Goal: Task Accomplishment & Management: Complete application form

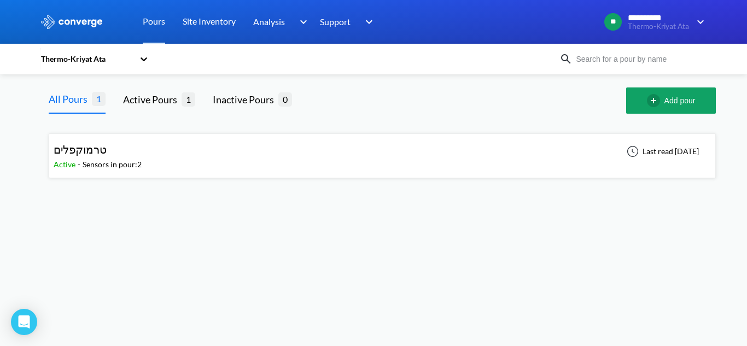
click at [148, 66] on div at bounding box center [143, 59] width 11 height 25
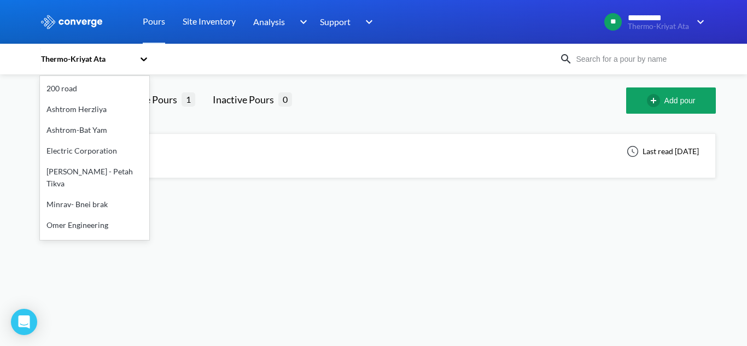
click at [86, 207] on div "Minrav- Bnei brak" at bounding box center [94, 204] width 109 height 21
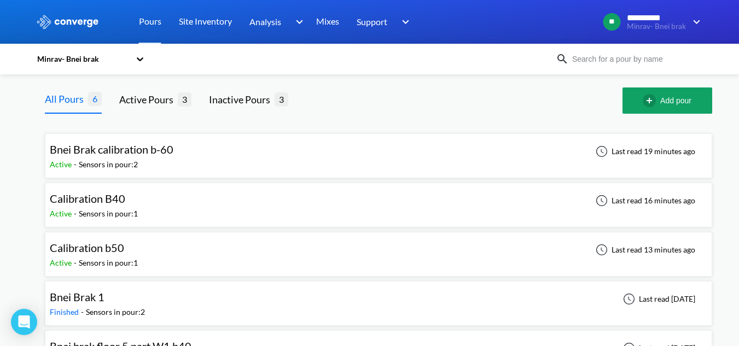
click at [100, 62] on div "Minrav- Bnei brak" at bounding box center [83, 59] width 94 height 12
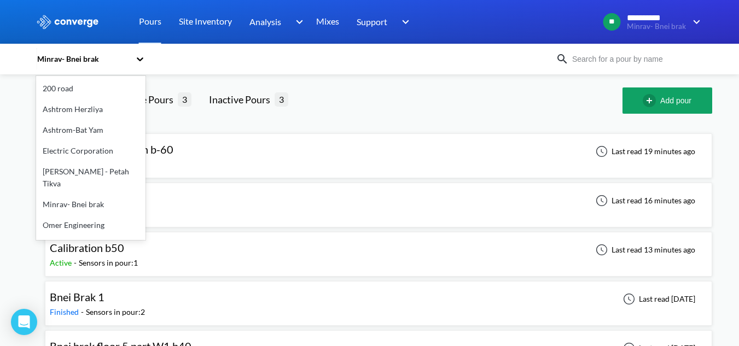
click at [77, 82] on div "200 road" at bounding box center [90, 88] width 109 height 21
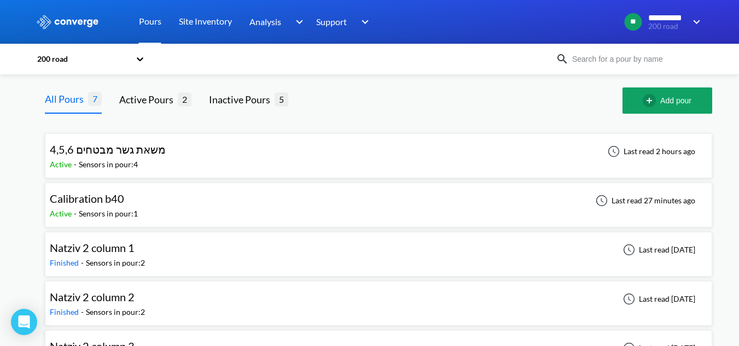
click at [197, 173] on div "משאת גשר מבטחים 4,5,6 Active - Sensors in pour: 4 Last read 2 hours ago" at bounding box center [379, 156] width 668 height 45
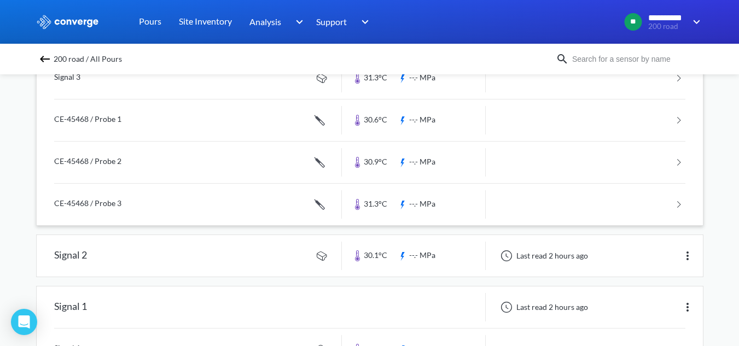
scroll to position [55, 0]
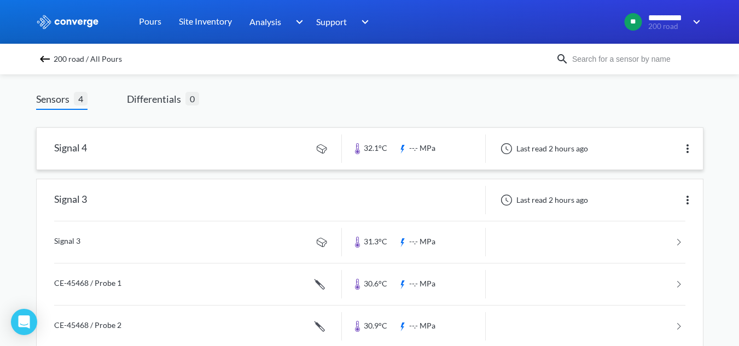
click at [146, 141] on link at bounding box center [370, 149] width 666 height 42
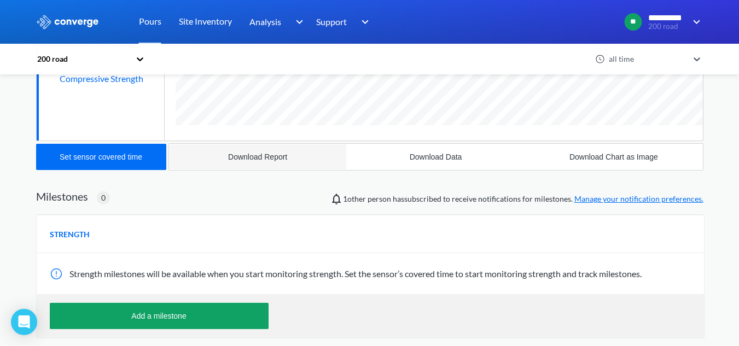
scroll to position [164, 0]
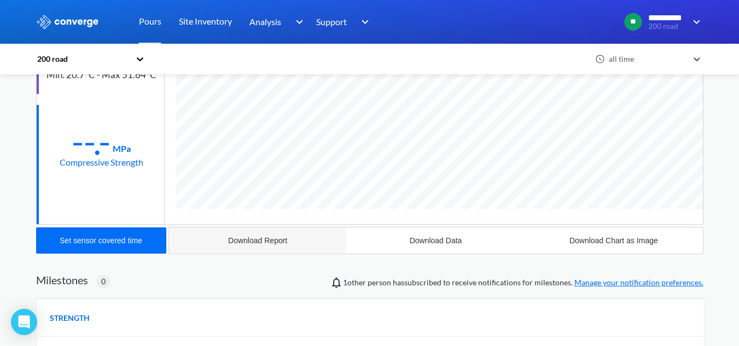
click at [257, 250] on button "Download Report" at bounding box center [258, 241] width 178 height 26
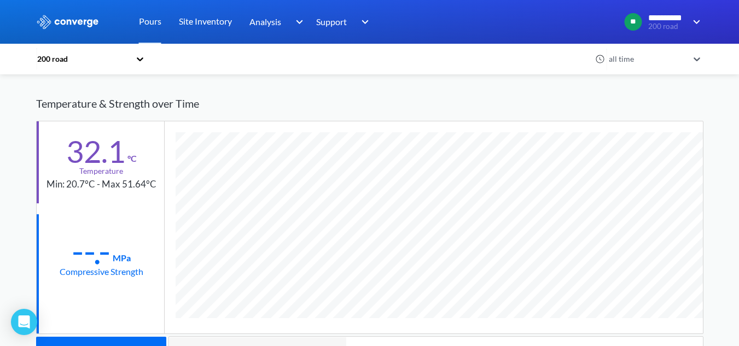
scroll to position [0, 0]
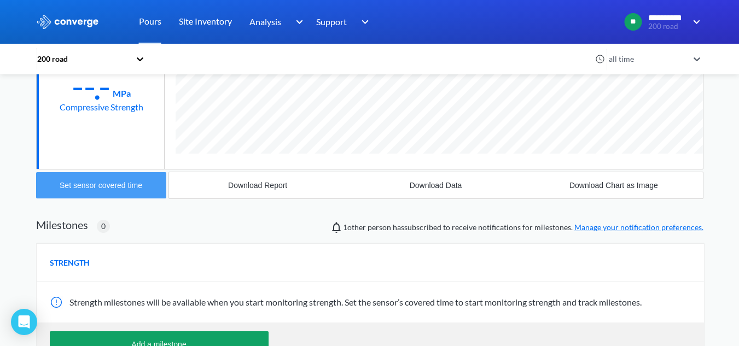
click at [140, 183] on div "Set sensor covered time" at bounding box center [101, 185] width 83 height 9
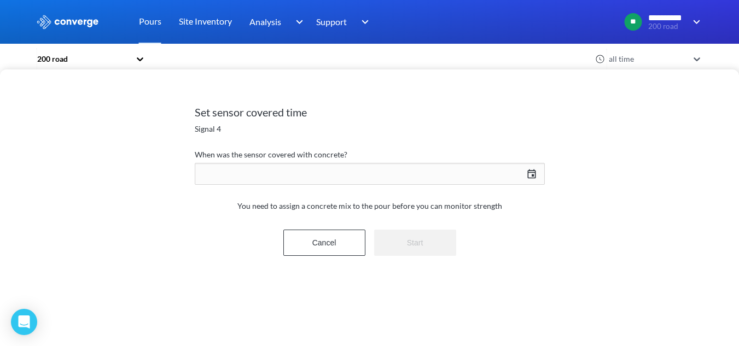
click at [276, 172] on div "[DATE] Press the down arrow key to interact with the calendar and select a date…" at bounding box center [370, 174] width 350 height 26
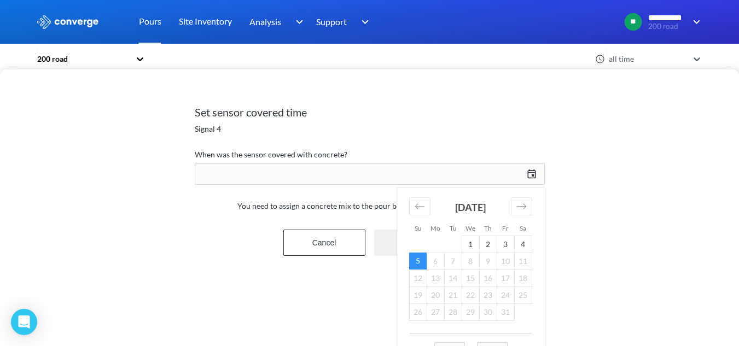
click at [676, 105] on div "Set sensor covered time Signal 4 When was the sensor covered with concrete? 10/…" at bounding box center [369, 207] width 739 height 277
click at [600, 120] on div "Set sensor covered time Signal 4 When was the sensor covered with concrete? 10/…" at bounding box center [369, 207] width 739 height 277
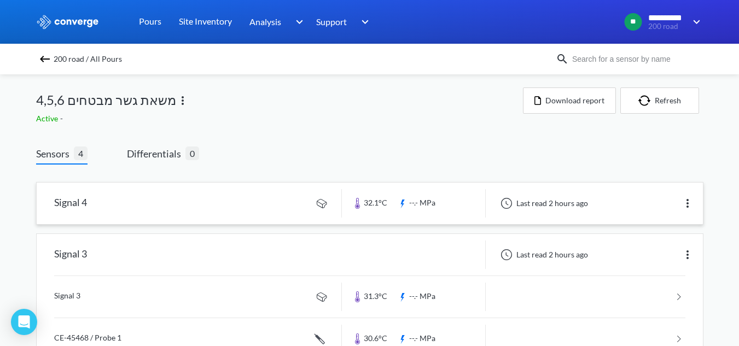
click at [287, 207] on link at bounding box center [370, 204] width 666 height 42
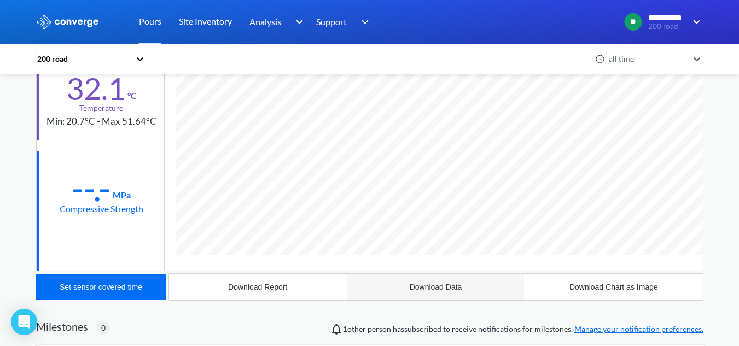
scroll to position [110, 0]
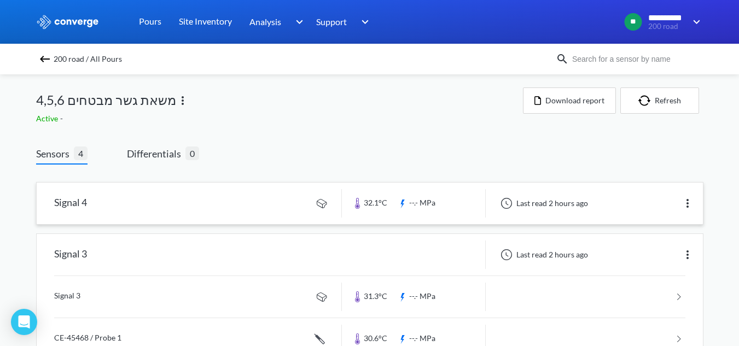
click at [686, 206] on img at bounding box center [687, 203] width 13 height 13
click at [689, 205] on img at bounding box center [687, 203] width 13 height 13
click at [687, 202] on img at bounding box center [687, 203] width 13 height 13
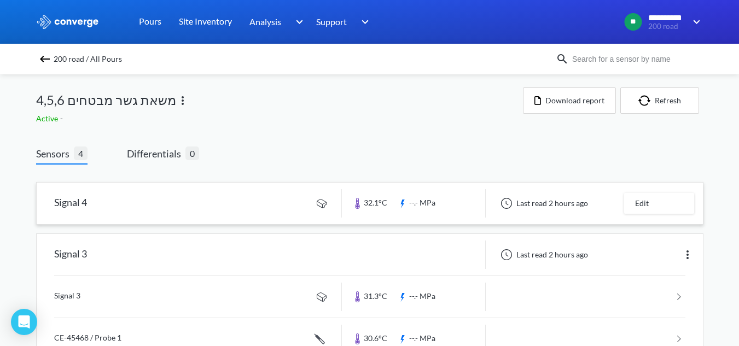
click at [274, 215] on link at bounding box center [370, 204] width 666 height 42
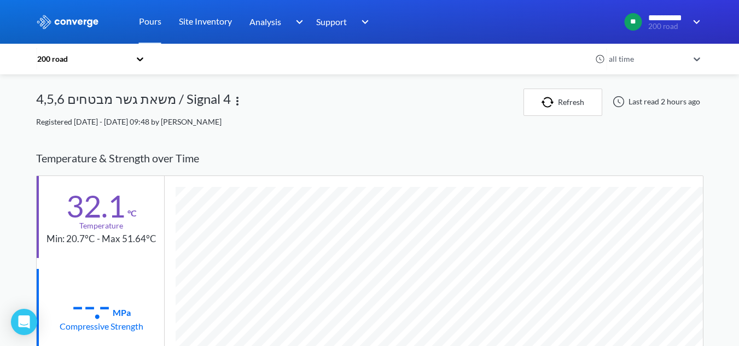
scroll to position [578, 668]
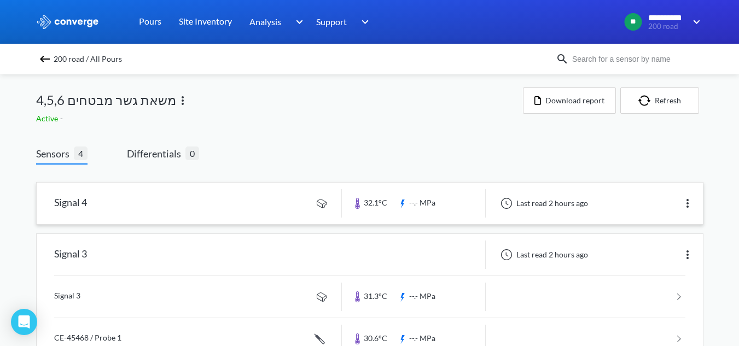
click at [458, 208] on link at bounding box center [370, 204] width 666 height 42
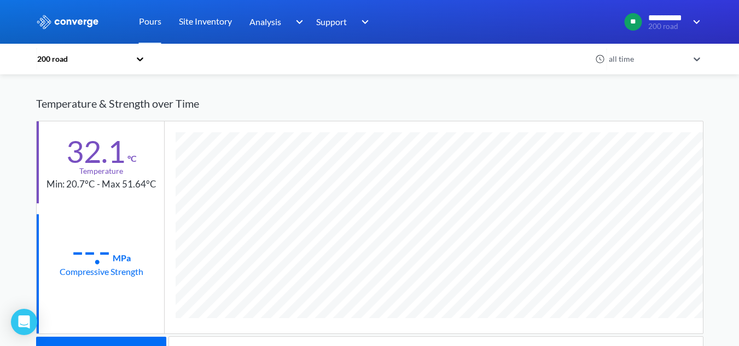
scroll to position [578, 668]
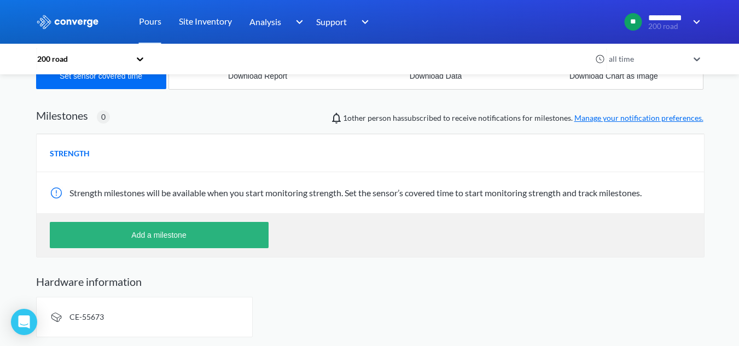
scroll to position [578, 668]
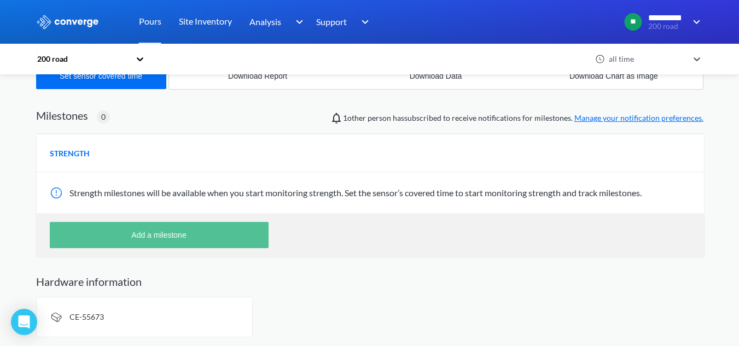
click at [151, 230] on button "Add a milestone" at bounding box center [159, 235] width 219 height 26
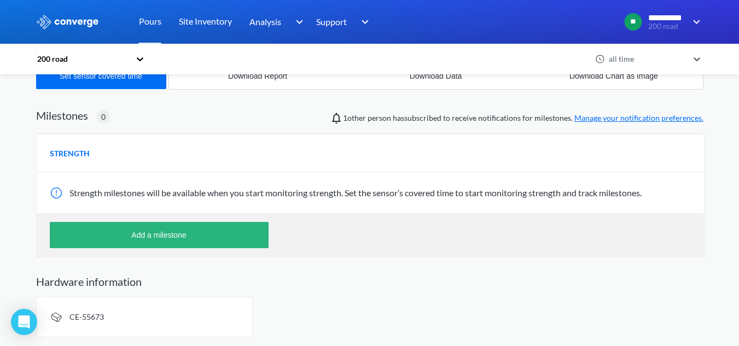
scroll to position [621, 668]
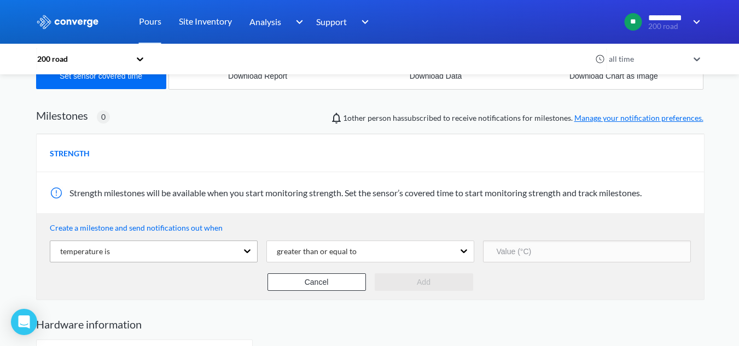
click at [166, 248] on div "temperature is" at bounding box center [143, 251] width 187 height 21
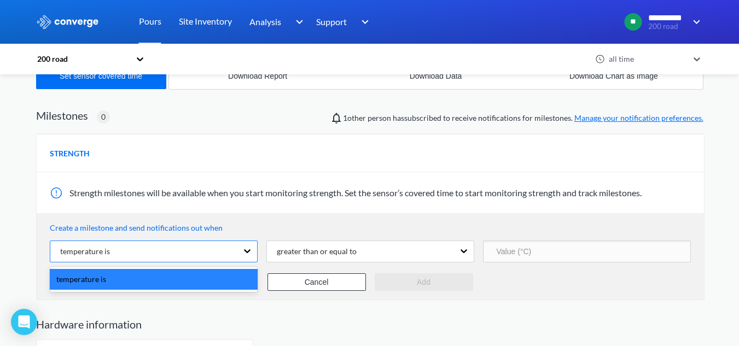
click at [166, 248] on div "temperature is" at bounding box center [143, 251] width 187 height 21
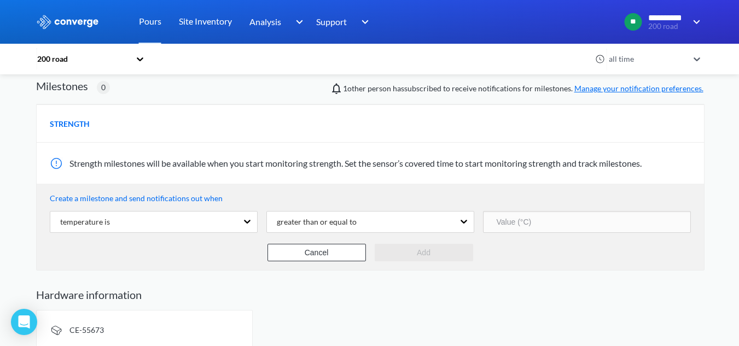
scroll to position [372, 0]
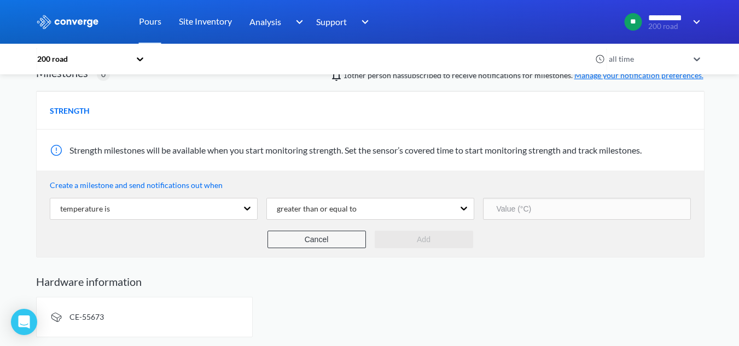
click at [341, 244] on button "Cancel" at bounding box center [317, 240] width 98 height 18
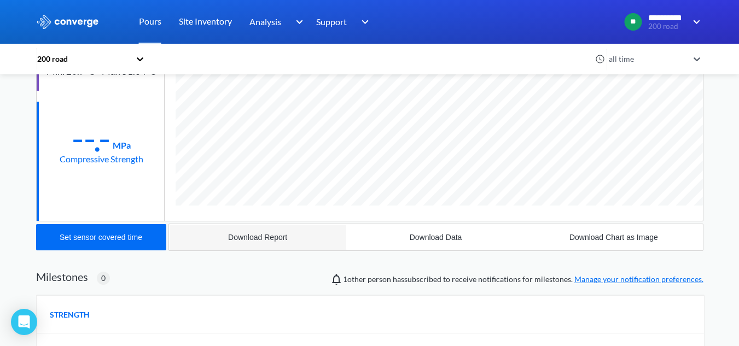
scroll to position [165, 0]
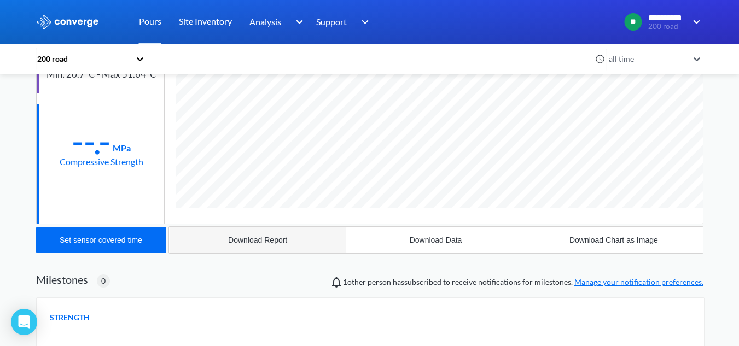
click at [260, 242] on div "Download Report" at bounding box center [257, 240] width 59 height 9
click at [97, 165] on div "Compressive Strength" at bounding box center [102, 162] width 84 height 14
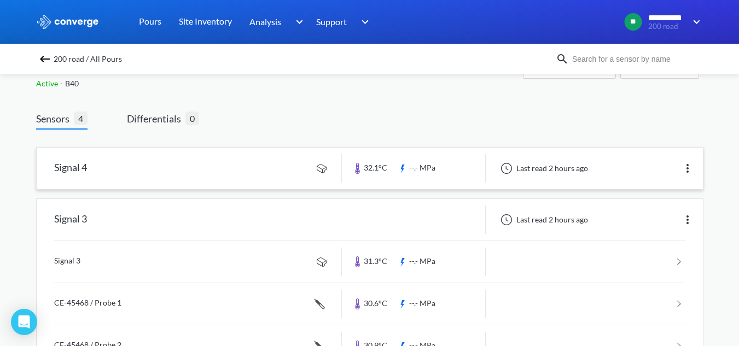
scroll to position [55, 0]
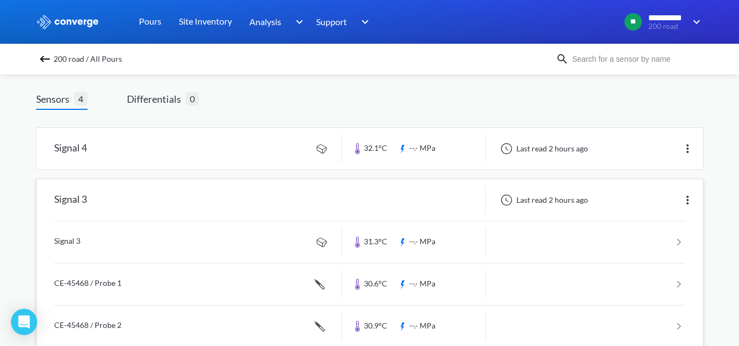
click at [190, 233] on link at bounding box center [369, 243] width 631 height 42
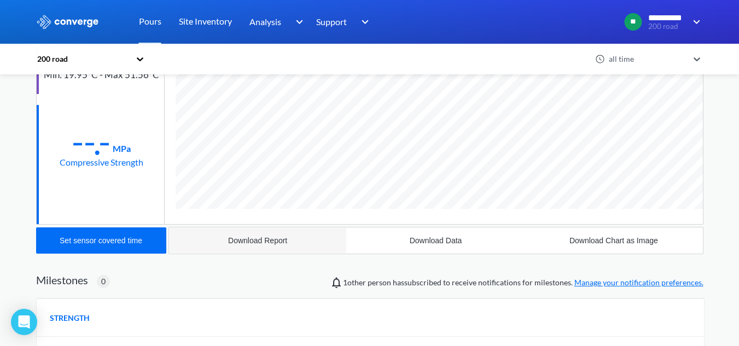
scroll to position [578, 668]
click at [310, 253] on button "Download Report" at bounding box center [258, 241] width 178 height 26
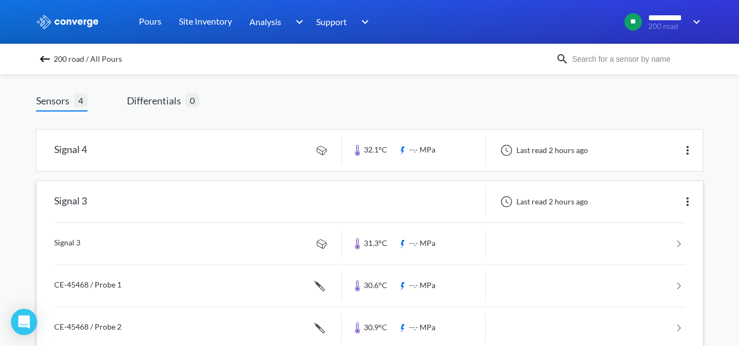
scroll to position [109, 0]
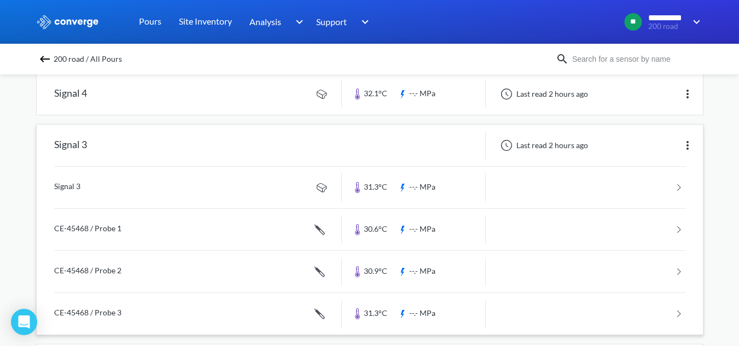
click at [142, 190] on link at bounding box center [369, 188] width 631 height 42
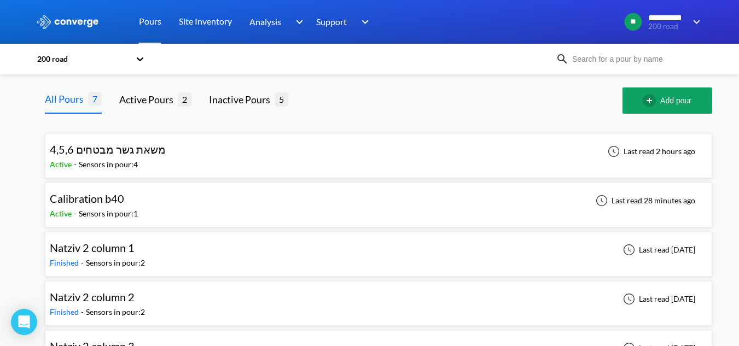
click at [216, 162] on div "משאת גשר מבטחים 4,5,6 Active - Sensors in pour: 4 Last read 2 hours ago" at bounding box center [379, 155] width 658 height 35
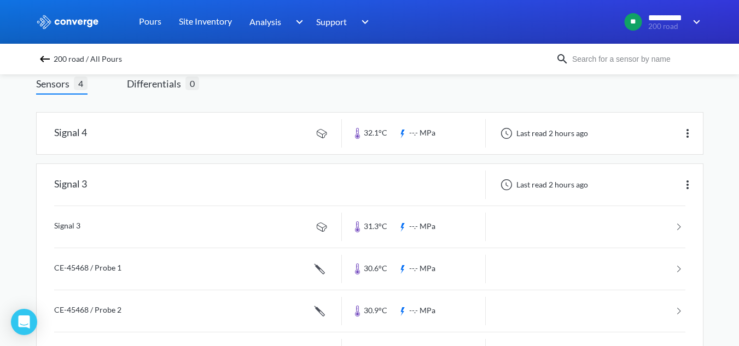
scroll to position [9, 0]
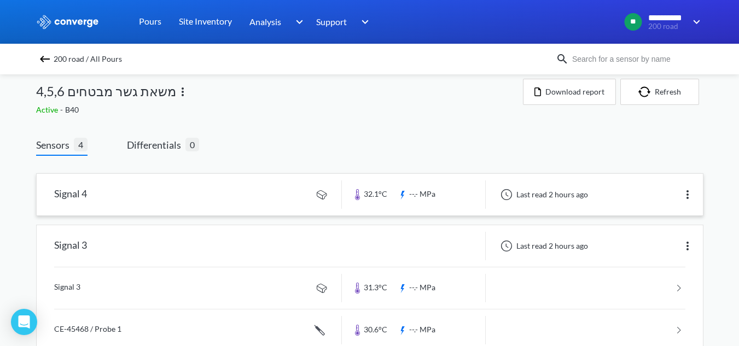
click at [235, 200] on link at bounding box center [370, 195] width 666 height 42
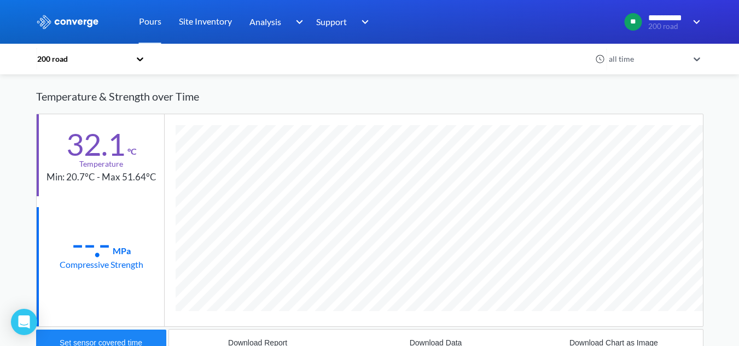
scroll to position [55, 0]
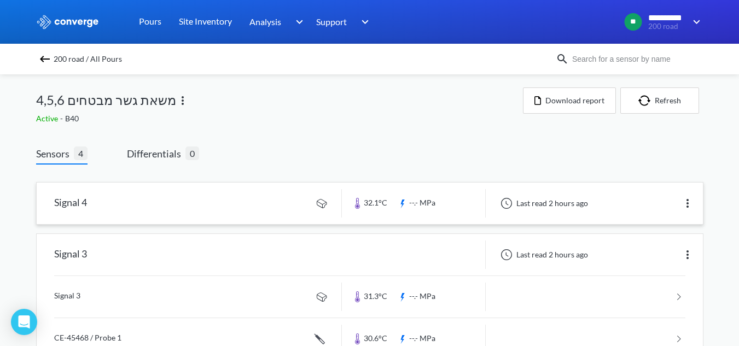
click at [190, 200] on link at bounding box center [370, 204] width 666 height 42
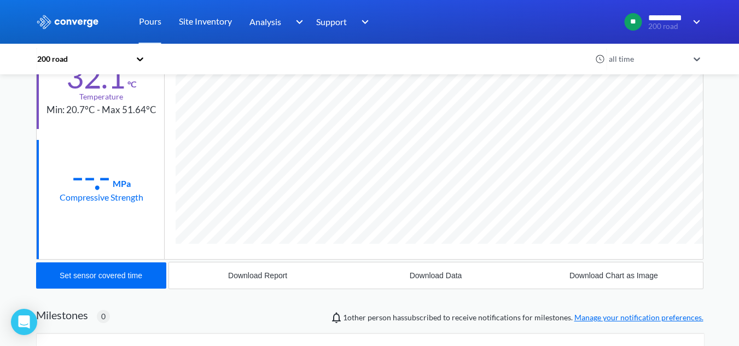
scroll to position [109, 0]
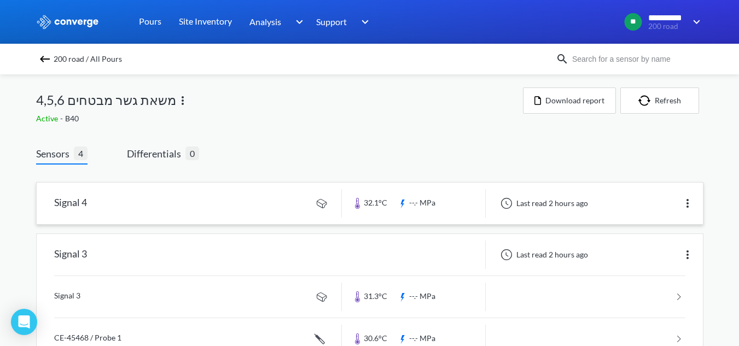
click at [167, 201] on link at bounding box center [370, 204] width 666 height 42
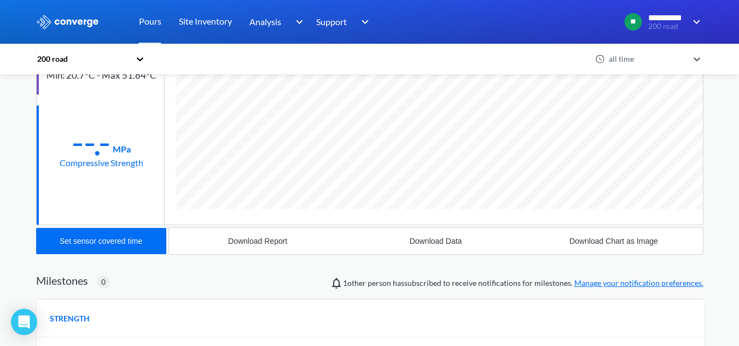
scroll to position [578, 668]
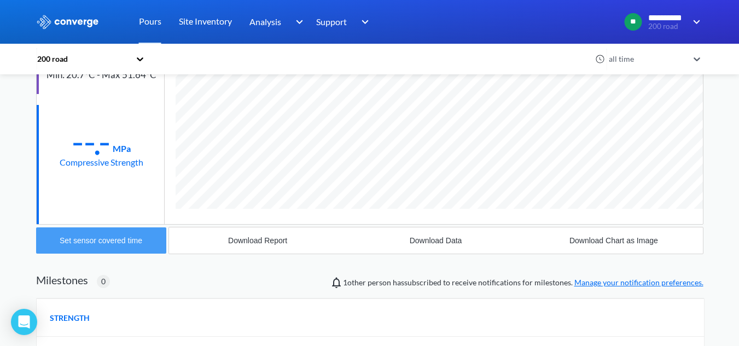
click at [126, 246] on button "Set sensor covered time" at bounding box center [101, 241] width 130 height 26
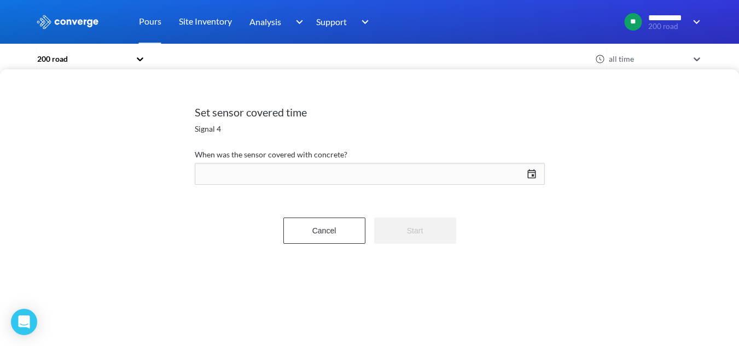
click at [276, 172] on div "[DATE] Press the down arrow key to interact with the calendar and select a date…" at bounding box center [370, 174] width 350 height 26
click at [421, 208] on icon "Move backward to switch to the previous month." at bounding box center [420, 206] width 10 height 10
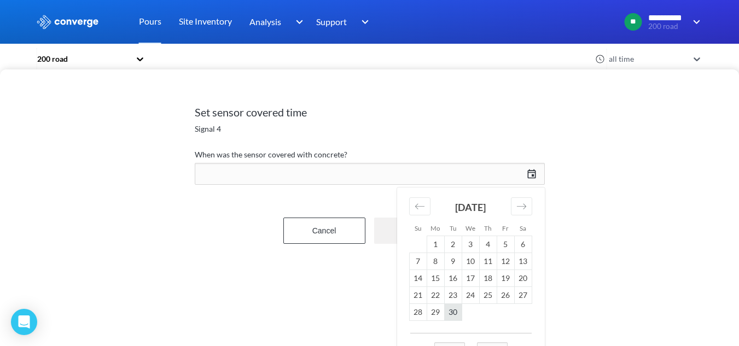
click at [457, 312] on td "30" at bounding box center [453, 312] width 18 height 17
click at [456, 316] on td "30" at bounding box center [453, 312] width 18 height 17
click at [343, 276] on div "Set sensor covered time Signal 4 When was the sensor covered with concrete? [DA…" at bounding box center [370, 175] width 350 height 207
click at [534, 173] on div "[DATE] Press the down arrow key to interact with the calendar and select a date…" at bounding box center [370, 174] width 350 height 26
click at [454, 310] on td "30" at bounding box center [453, 312] width 18 height 17
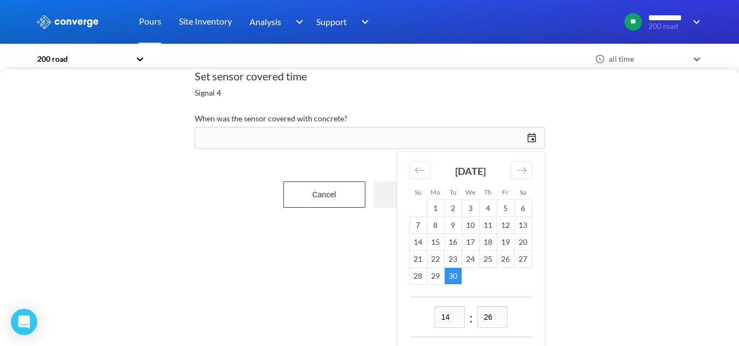
scroll to position [86, 0]
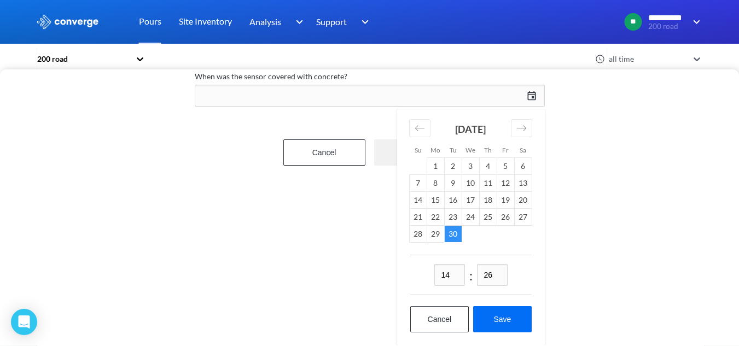
drag, startPoint x: 456, startPoint y: 269, endPoint x: 420, endPoint y: 265, distance: 35.8
click at [422, 266] on div "14 : 26" at bounding box center [470, 275] width 121 height 40
type input "04"
drag, startPoint x: 501, startPoint y: 269, endPoint x: 427, endPoint y: 278, distance: 74.5
click at [437, 278] on div "04 : 26" at bounding box center [470, 275] width 121 height 40
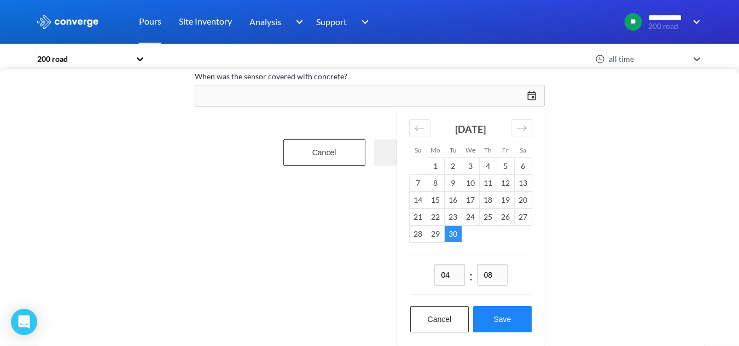
type input "08"
click at [519, 317] on button "Save" at bounding box center [502, 319] width 58 height 26
type input "04:08[DATE]"
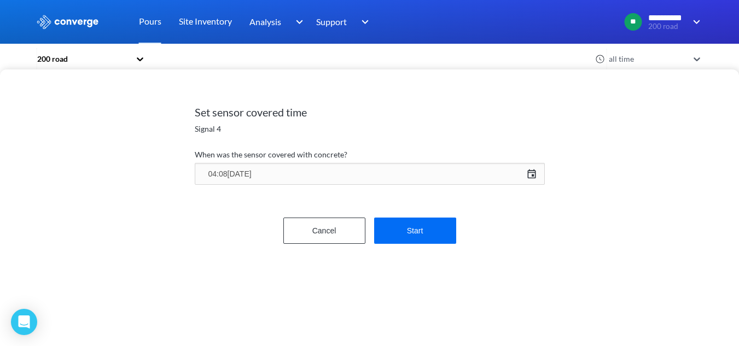
scroll to position [0, 0]
click at [413, 239] on button "Start" at bounding box center [415, 231] width 82 height 26
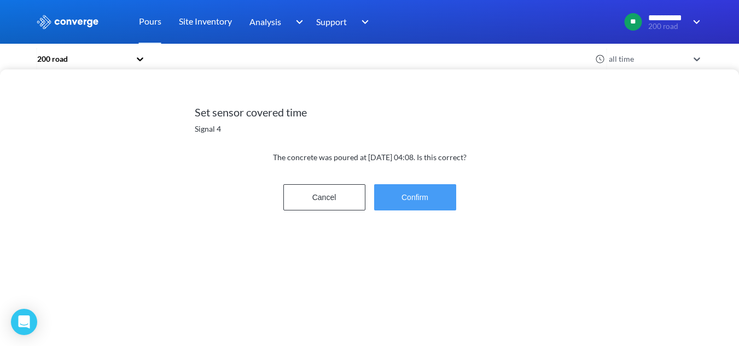
click at [400, 199] on button "Confirm" at bounding box center [415, 197] width 82 height 26
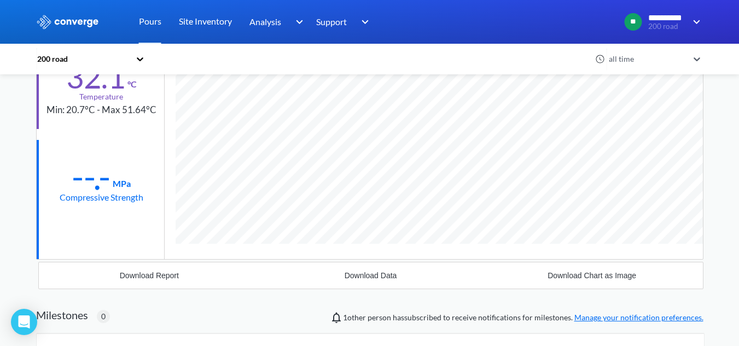
scroll to position [109, 0]
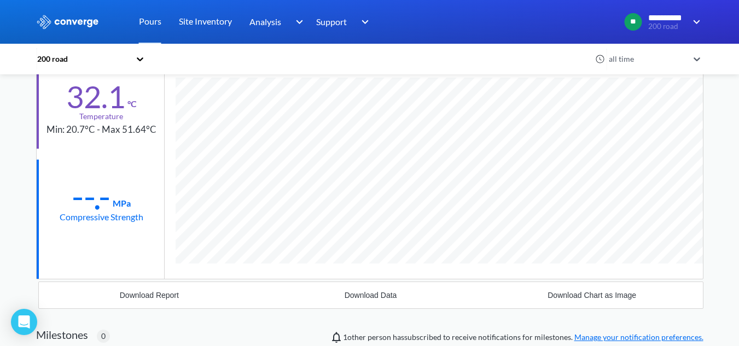
click at [135, 60] on div "200 road" at bounding box center [85, 59] width 98 height 25
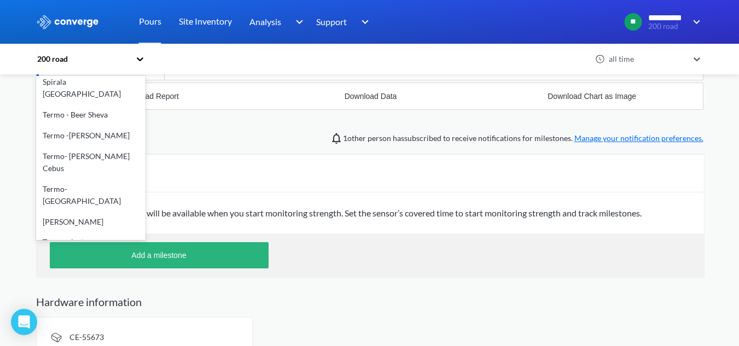
scroll to position [328, 0]
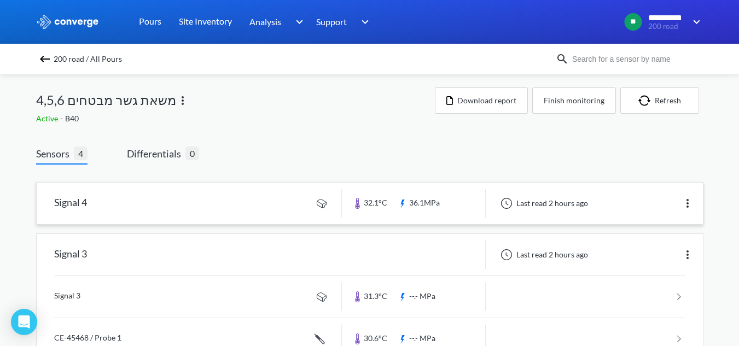
click at [244, 205] on link at bounding box center [370, 204] width 666 height 42
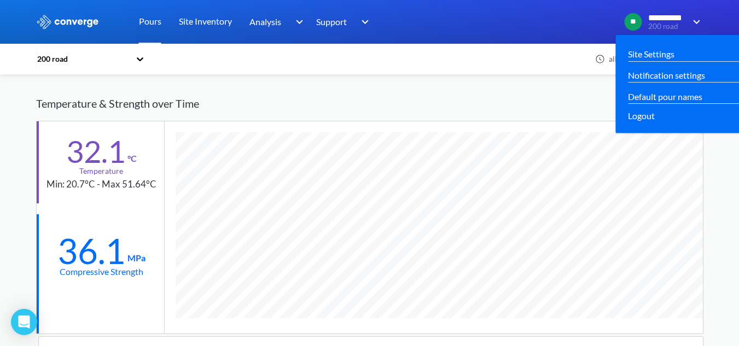
scroll to position [679, 668]
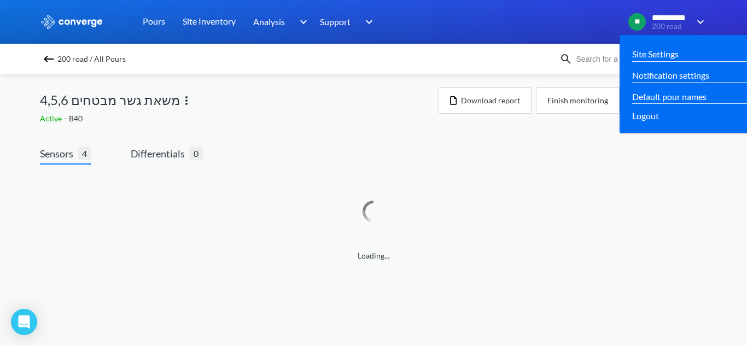
click at [691, 24] on img at bounding box center [699, 21] width 18 height 13
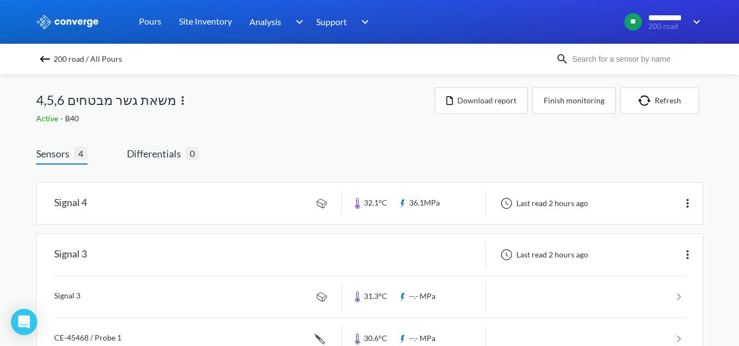
click at [117, 67] on div "200 road / All Pours" at bounding box center [369, 59] width 739 height 31
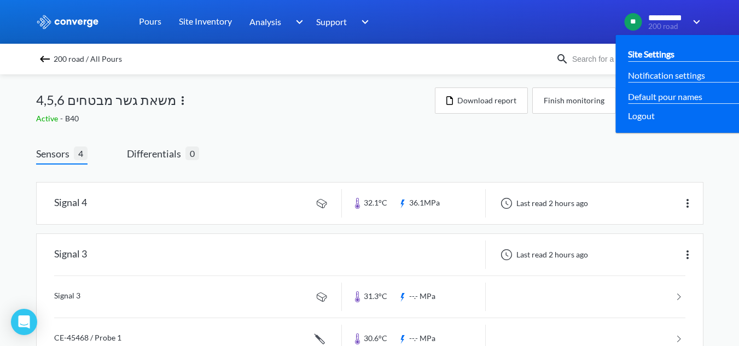
click at [680, 55] on div "Site Settings" at bounding box center [690, 54] width 124 height 14
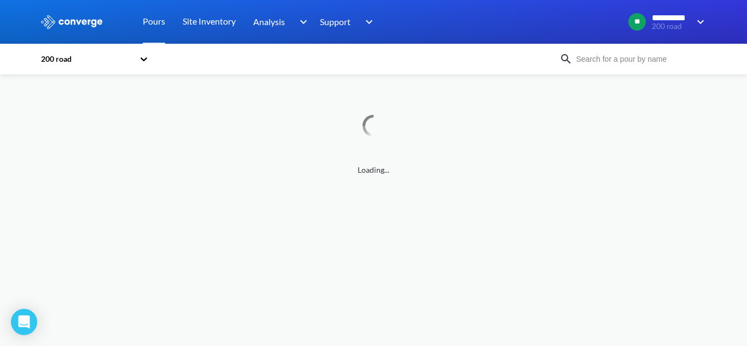
click at [125, 63] on div "200 road" at bounding box center [87, 59] width 94 height 12
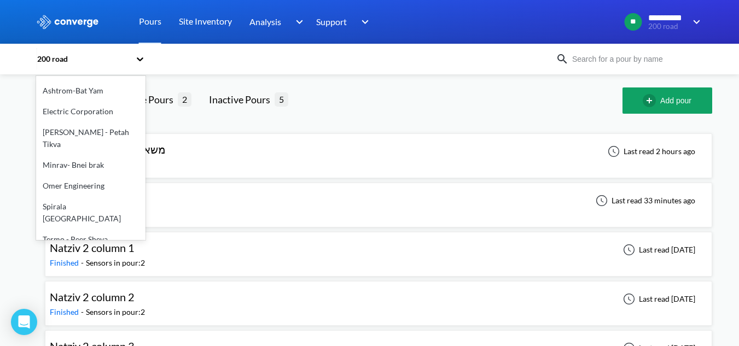
scroll to position [55, 0]
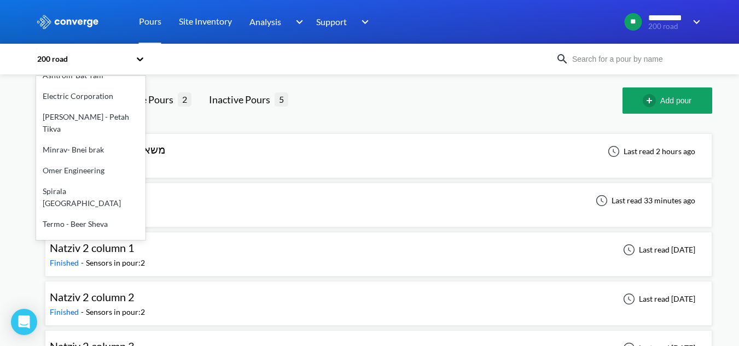
click at [78, 196] on div "Spirala [GEOGRAPHIC_DATA]" at bounding box center [90, 197] width 109 height 33
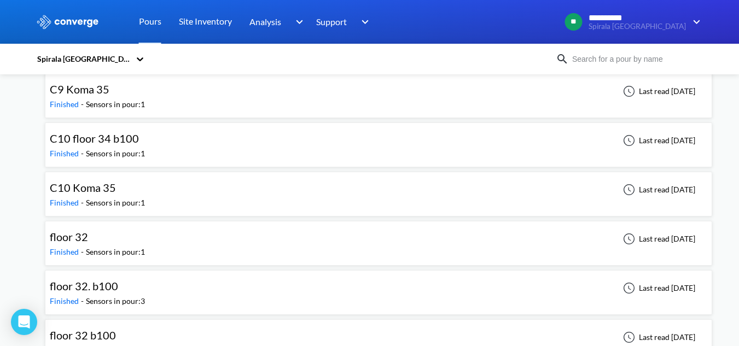
scroll to position [3229, 0]
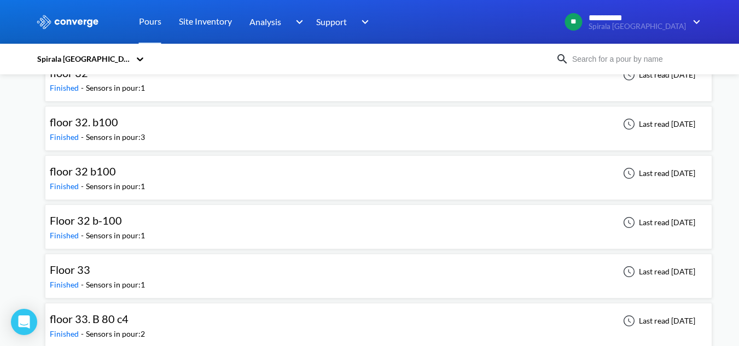
click at [167, 228] on div "Floor 32 b-100 Finished - Sensors in pour: 1 Last read [DATE]" at bounding box center [379, 227] width 658 height 35
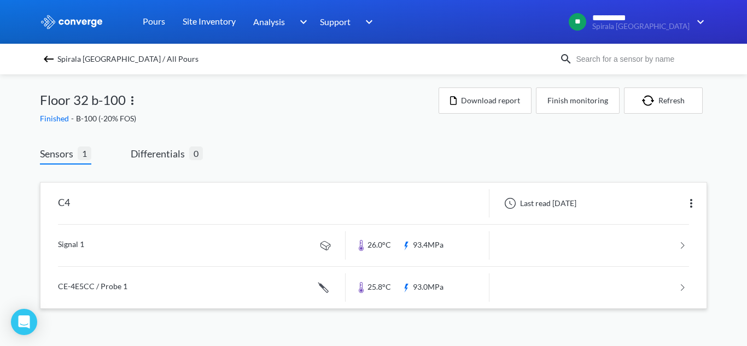
click at [239, 240] on link at bounding box center [373, 246] width 631 height 42
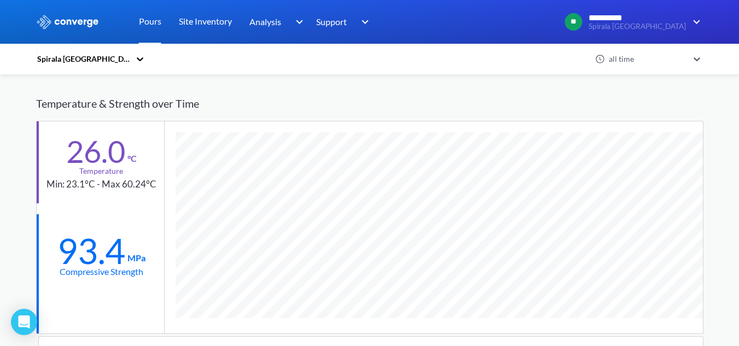
scroll to position [679, 668]
click at [115, 265] on div "Compressive Strength" at bounding box center [102, 272] width 84 height 14
click at [119, 170] on div "Temperature" at bounding box center [101, 171] width 44 height 12
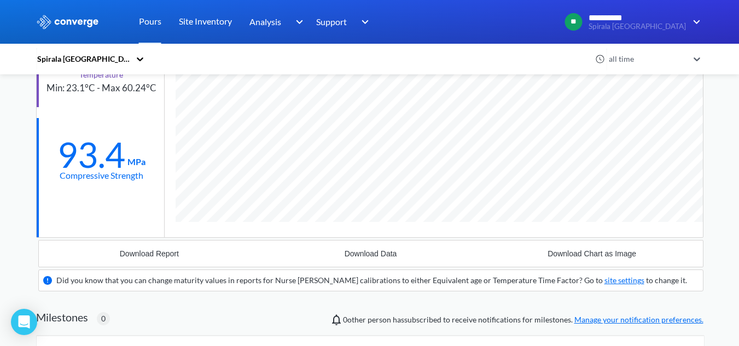
scroll to position [164, 0]
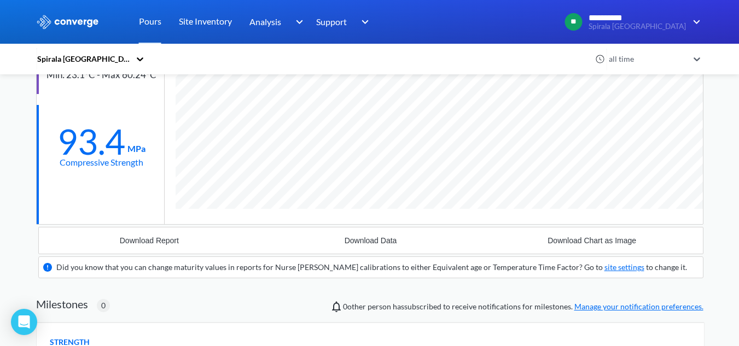
click at [128, 159] on div "Compressive Strength" at bounding box center [102, 162] width 84 height 14
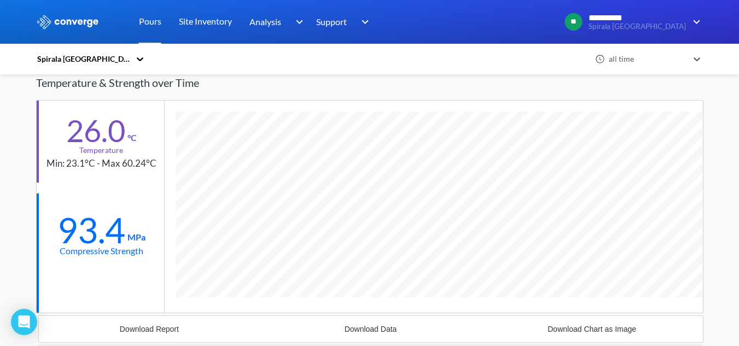
scroll to position [55, 0]
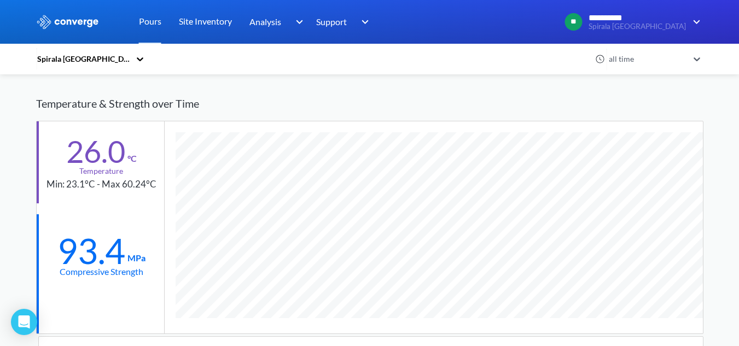
click at [124, 158] on div "26.0" at bounding box center [95, 151] width 59 height 27
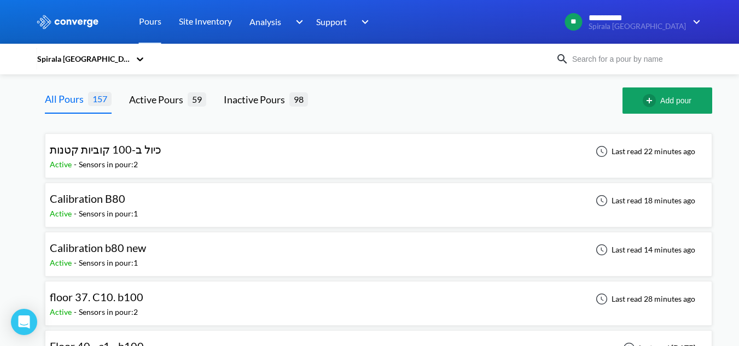
click at [89, 62] on div "Spirala [GEOGRAPHIC_DATA]" at bounding box center [83, 59] width 94 height 12
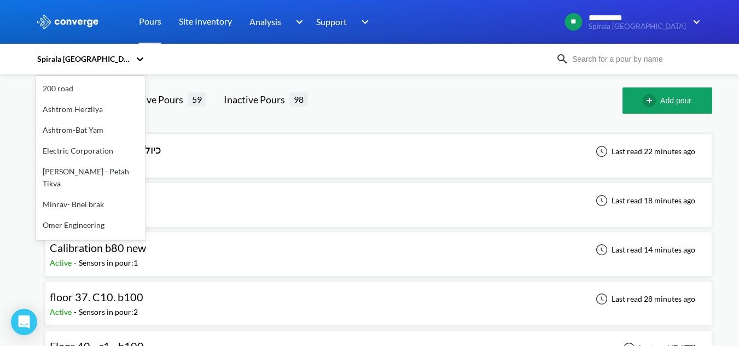
click at [86, 88] on div "200 road" at bounding box center [90, 88] width 109 height 21
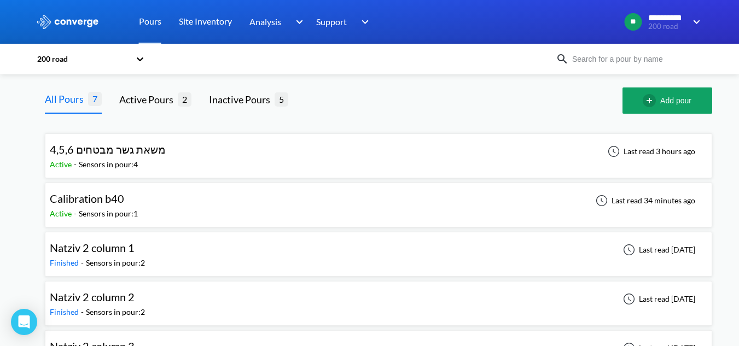
click at [159, 157] on div "משאת גשר מבטחים 4,5,6" at bounding box center [110, 149] width 121 height 17
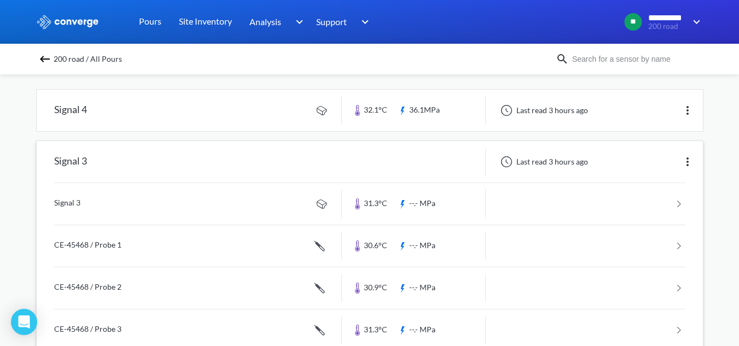
scroll to position [109, 0]
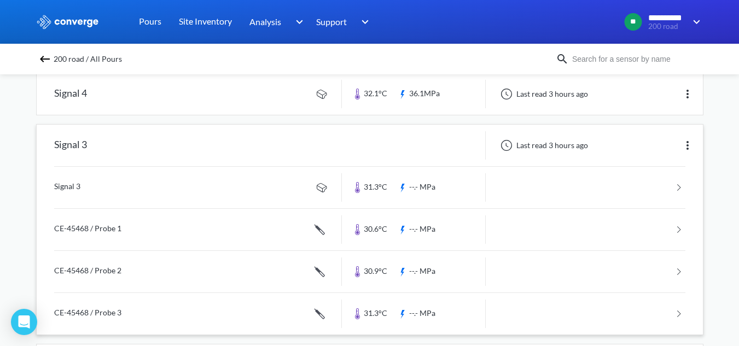
click at [154, 191] on link at bounding box center [369, 188] width 631 height 42
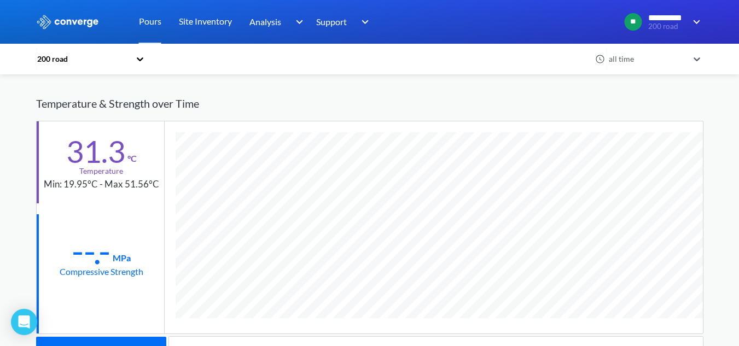
scroll to position [546630, 546540]
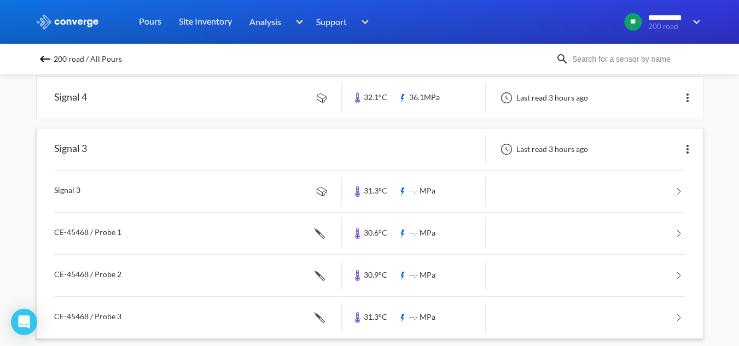
scroll to position [109, 0]
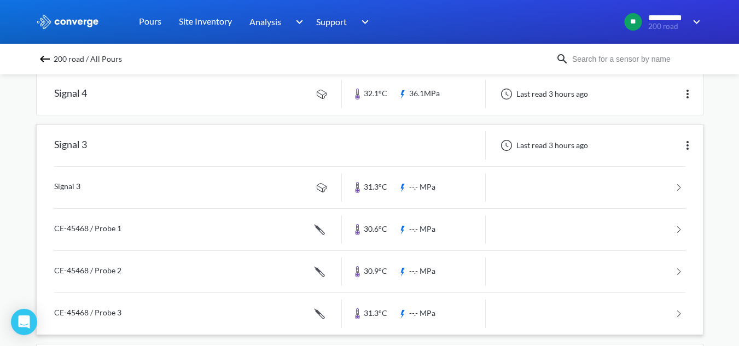
click at [116, 241] on link at bounding box center [369, 230] width 631 height 42
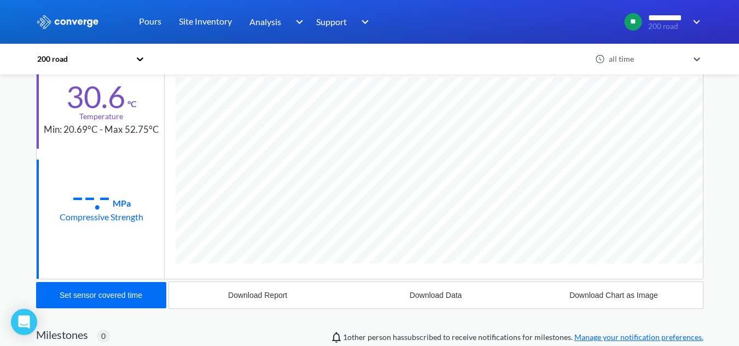
scroll to position [599, 668]
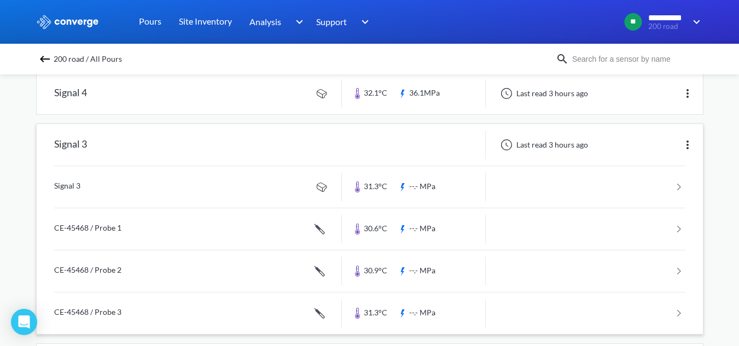
scroll to position [109, 0]
click at [154, 192] on link at bounding box center [369, 188] width 631 height 42
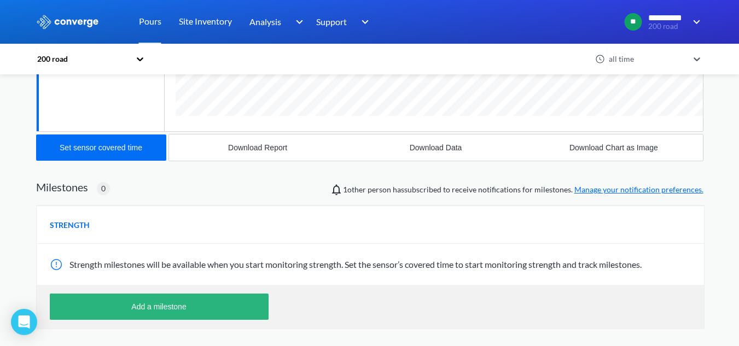
scroll to position [274, 0]
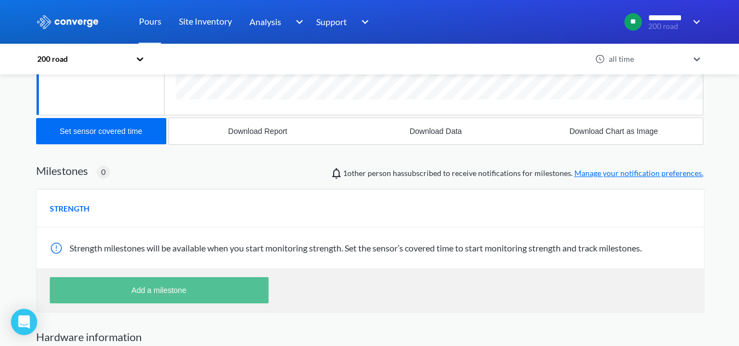
click at [233, 293] on button "Add a milestone" at bounding box center [159, 290] width 219 height 26
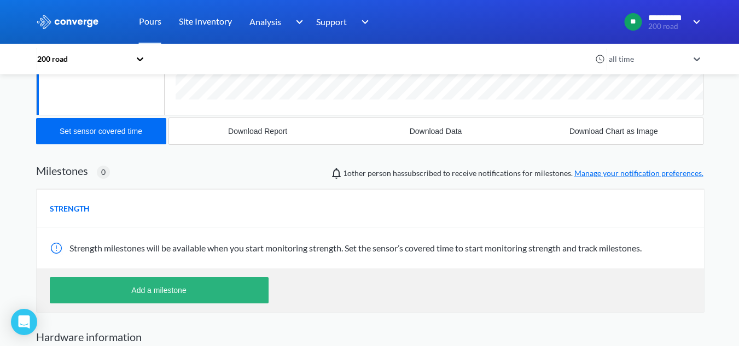
scroll to position [621, 668]
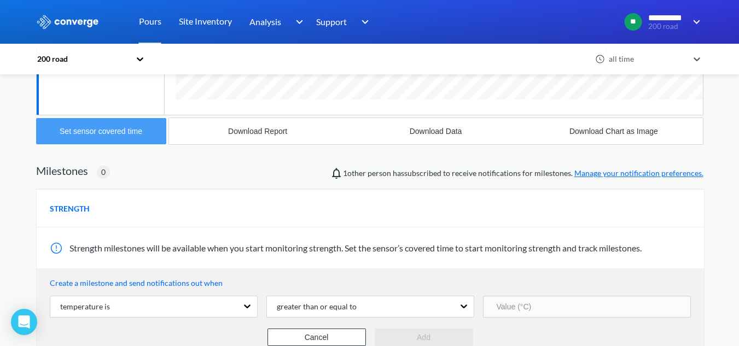
click at [120, 123] on button "Set sensor covered time" at bounding box center [101, 131] width 130 height 26
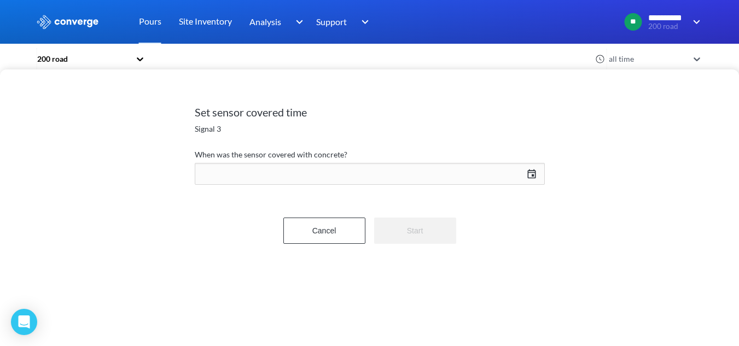
click at [327, 171] on div "[DATE] Press the down arrow key to interact with the calendar and select a date…" at bounding box center [370, 174] width 350 height 26
click at [426, 208] on div "Move backward to switch to the previous month." at bounding box center [419, 207] width 21 height 18
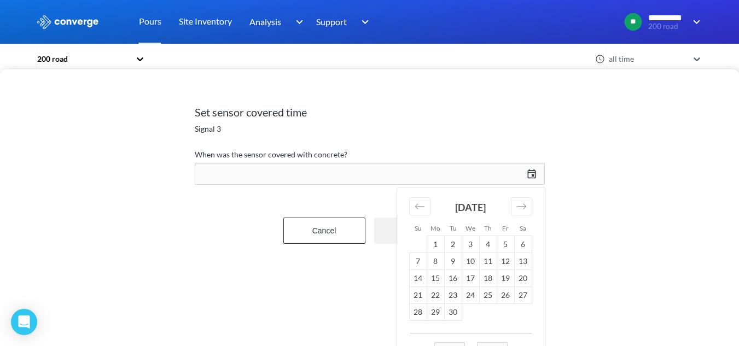
click at [457, 321] on div "[DATE] 1 2 3 4 5 6 7 8 9 10 11 12 13 14 15 16 17 18 19 20 21 22 23 24 25 26 27 …" at bounding box center [470, 261] width 147 height 146
click at [459, 311] on td "30" at bounding box center [453, 312] width 18 height 17
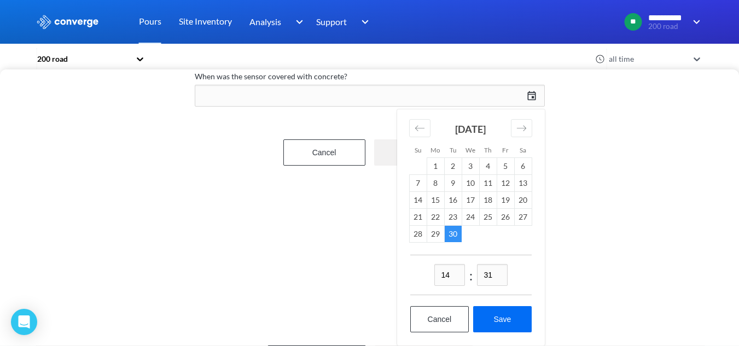
scroll to position [86, 0]
drag, startPoint x: 453, startPoint y: 269, endPoint x: 414, endPoint y: 265, distance: 39.0
click at [414, 265] on div "14 : 31" at bounding box center [470, 275] width 121 height 40
type input "03"
drag, startPoint x: 508, startPoint y: 271, endPoint x: 489, endPoint y: 273, distance: 19.8
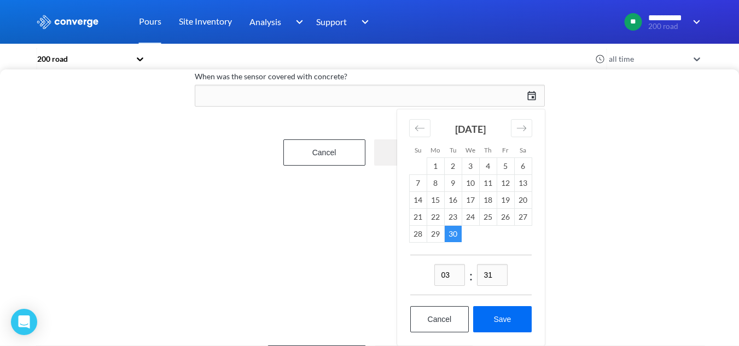
click at [489, 273] on div "03 : 31" at bounding box center [470, 275] width 121 height 40
click at [490, 264] on input "31" at bounding box center [492, 275] width 31 height 22
type input "21"
click at [502, 314] on button "Save" at bounding box center [502, 319] width 58 height 26
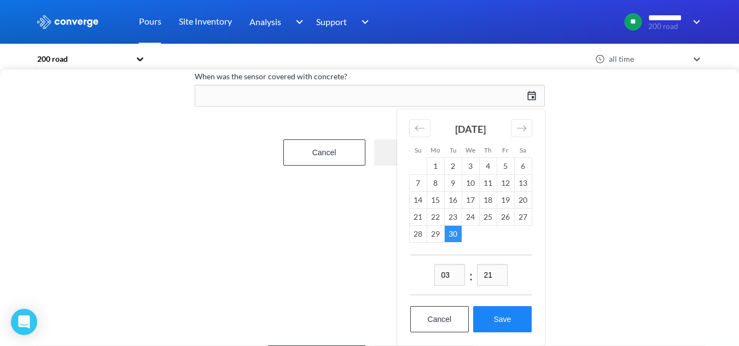
type input "03:21[DATE]"
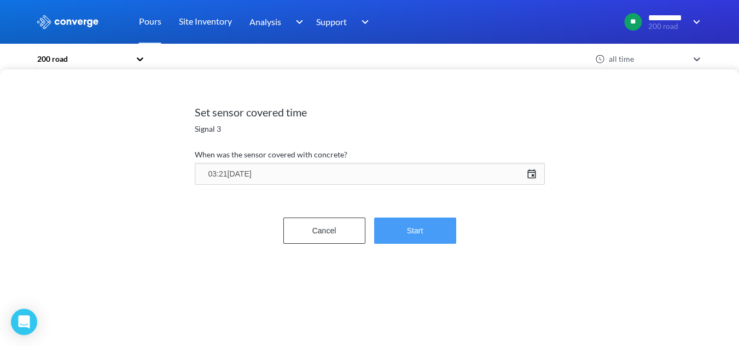
click at [421, 241] on button "Start" at bounding box center [415, 231] width 82 height 26
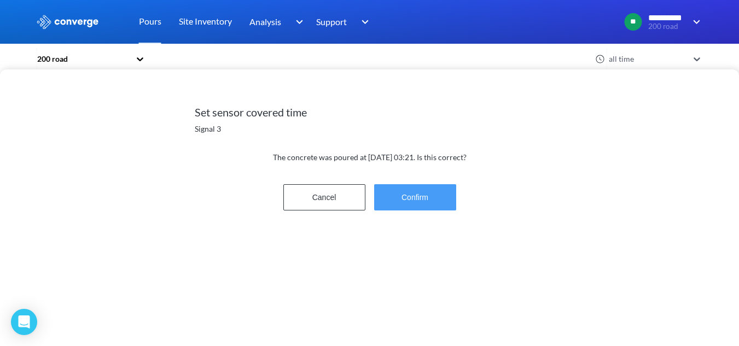
click at [409, 194] on button "Confirm" at bounding box center [415, 197] width 82 height 26
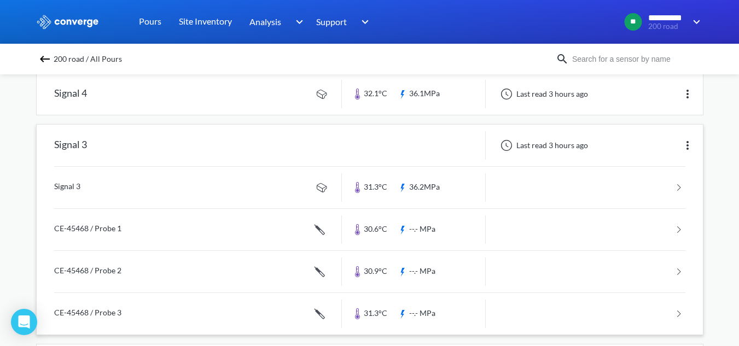
click at [197, 234] on link at bounding box center [369, 230] width 631 height 42
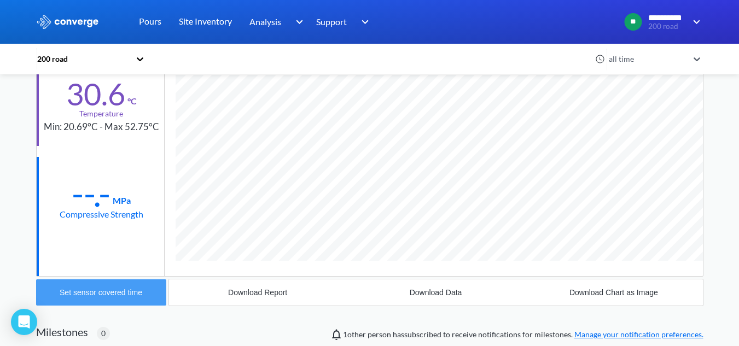
click at [149, 294] on button "Set sensor covered time" at bounding box center [101, 293] width 130 height 26
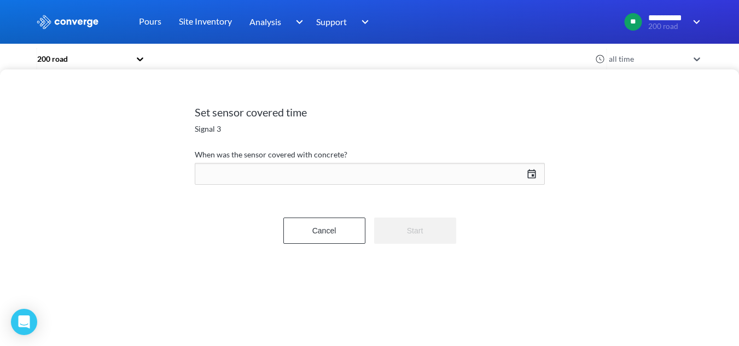
click at [292, 171] on div "[DATE] Press the down arrow key to interact with the calendar and select a date…" at bounding box center [370, 174] width 350 height 26
click at [511, 206] on div "Move forward to switch to the next month." at bounding box center [521, 207] width 21 height 18
click at [424, 208] on icon "Move backward to switch to the previous month." at bounding box center [420, 206] width 10 height 10
click at [421, 216] on div "[DATE]" at bounding box center [470, 212] width 123 height 48
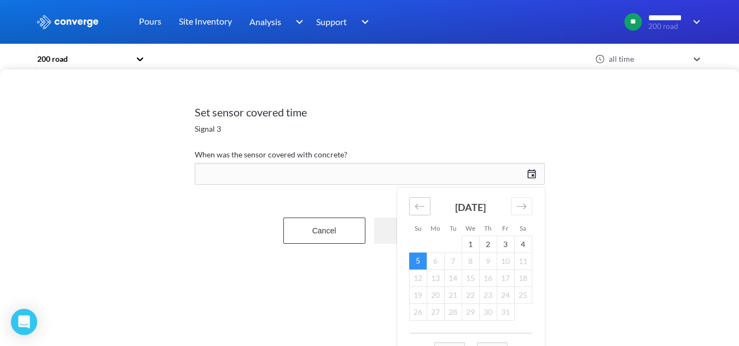
click at [420, 206] on icon "Move backward to switch to the previous month." at bounding box center [420, 206] width 10 height 10
click at [457, 314] on td "30" at bounding box center [453, 312] width 18 height 17
click at [377, 174] on div "[DATE] Press the down arrow key to interact with the calendar and select a date…" at bounding box center [370, 174] width 350 height 26
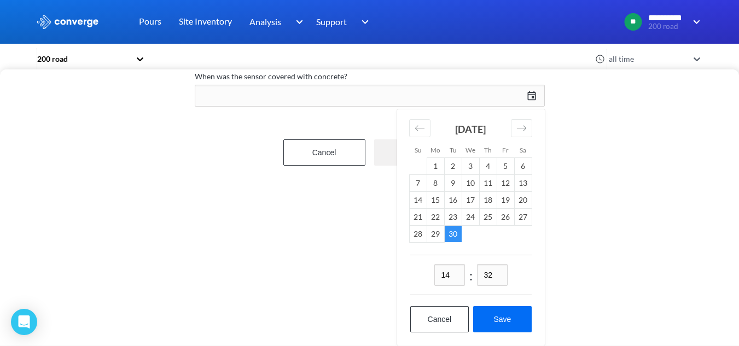
drag, startPoint x: 453, startPoint y: 270, endPoint x: 428, endPoint y: 270, distance: 25.2
click at [428, 270] on div "14 : 32" at bounding box center [470, 275] width 121 height 40
type input "03"
drag, startPoint x: 496, startPoint y: 267, endPoint x: 465, endPoint y: 272, distance: 32.1
click at [470, 271] on div "03 : 32" at bounding box center [470, 275] width 121 height 40
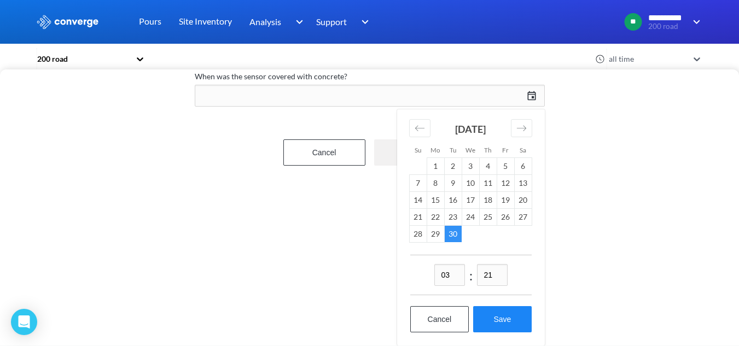
type input "21"
click at [506, 316] on button "Save" at bounding box center [502, 319] width 58 height 26
type input "03:21[DATE]"
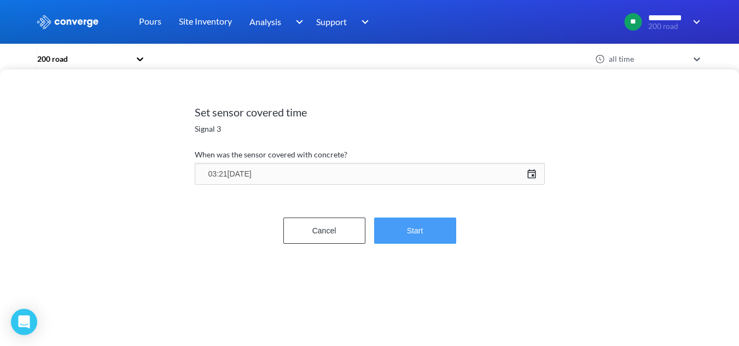
click at [444, 240] on button "Start" at bounding box center [415, 231] width 82 height 26
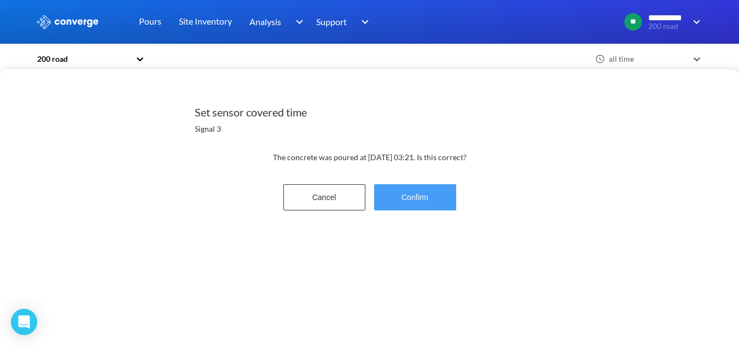
click at [420, 197] on button "Confirm" at bounding box center [415, 197] width 82 height 26
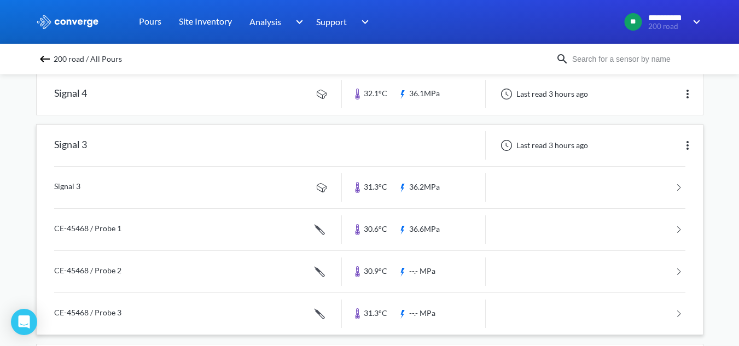
scroll to position [164, 0]
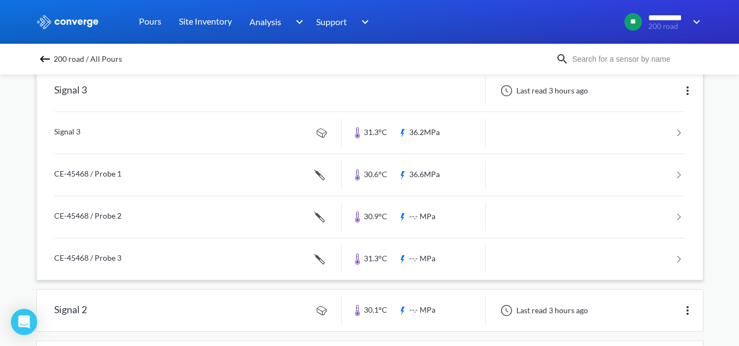
click at [192, 216] on link at bounding box center [369, 217] width 631 height 42
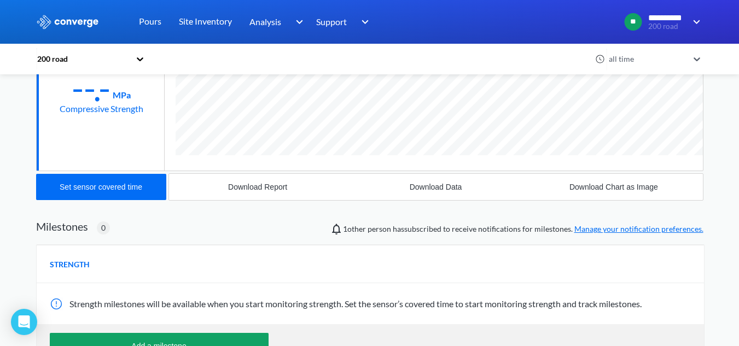
scroll to position [219, 0]
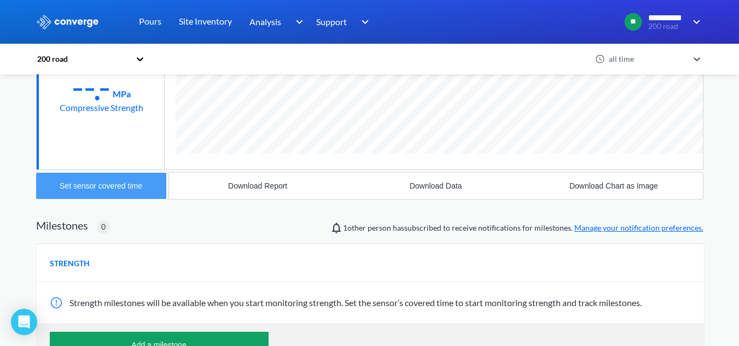
click at [150, 194] on button "Set sensor covered time" at bounding box center [101, 186] width 130 height 26
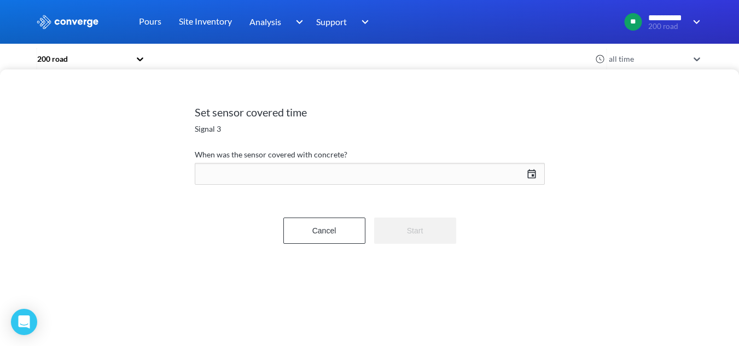
click at [262, 180] on div "[DATE] Press the down arrow key to interact with the calendar and select a date…" at bounding box center [370, 174] width 350 height 26
click at [424, 207] on icon "Move backward to switch to the previous month." at bounding box center [420, 206] width 10 height 10
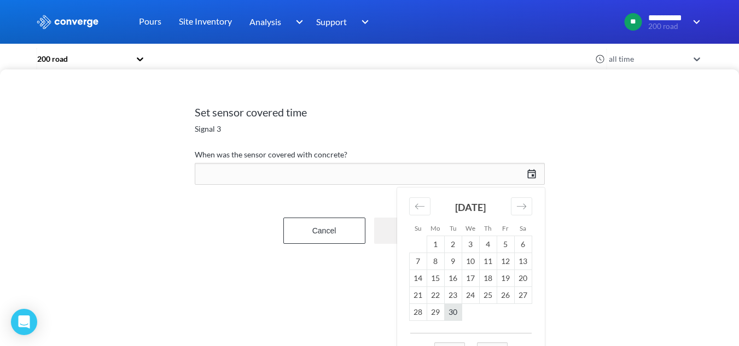
click at [459, 310] on td "30" at bounding box center [453, 312] width 18 height 17
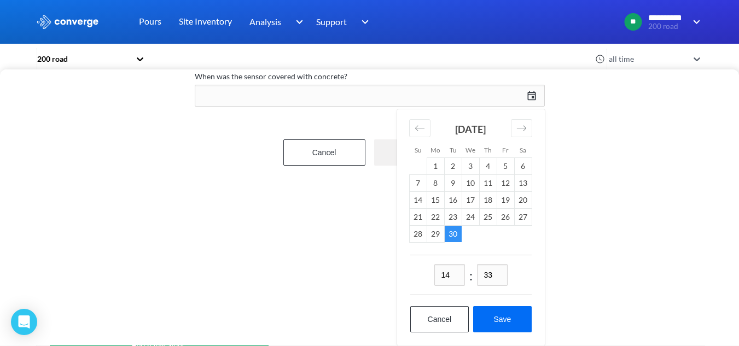
drag, startPoint x: 453, startPoint y: 270, endPoint x: 418, endPoint y: 275, distance: 35.4
click at [424, 274] on div "14 : 33" at bounding box center [470, 275] width 121 height 40
type input "03"
drag, startPoint x: 486, startPoint y: 265, endPoint x: 437, endPoint y: 271, distance: 49.6
click at [438, 271] on div "03 : 33" at bounding box center [470, 275] width 121 height 40
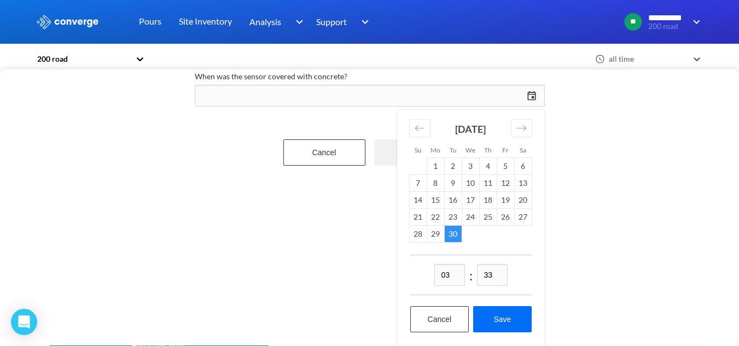
drag, startPoint x: 496, startPoint y: 268, endPoint x: 465, endPoint y: 274, distance: 31.9
click at [471, 274] on div "03 : 33" at bounding box center [470, 275] width 121 height 40
type input "21"
click at [502, 311] on button "Save" at bounding box center [502, 319] width 58 height 26
type input "03:21[DATE]"
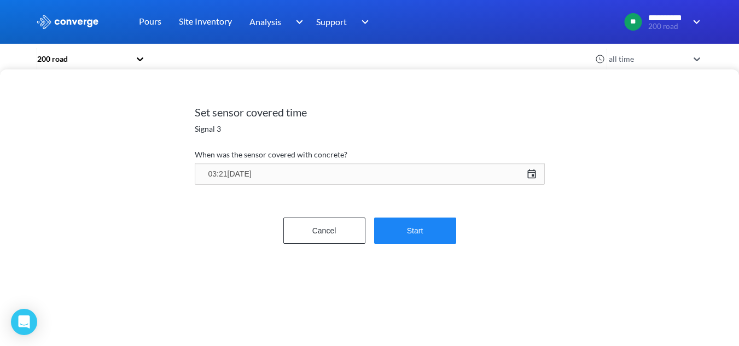
drag, startPoint x: 444, startPoint y: 247, endPoint x: 438, endPoint y: 242, distance: 7.4
click at [443, 246] on form "When was the sensor covered with concrete? 03:21[DATE] [DATE] Press the down ar…" at bounding box center [370, 205] width 350 height 114
click at [438, 242] on button "Start" at bounding box center [415, 231] width 82 height 26
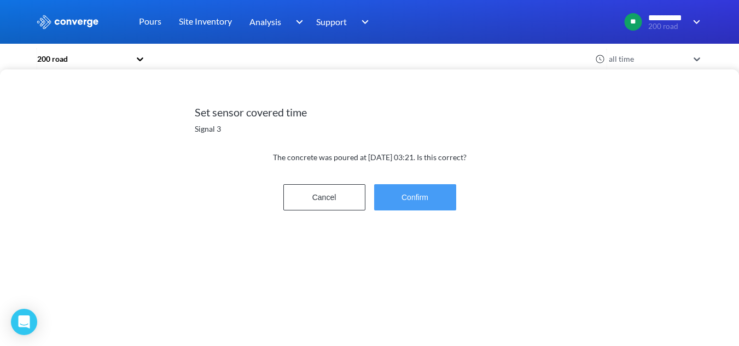
drag, startPoint x: 438, startPoint y: 195, endPoint x: 420, endPoint y: 206, distance: 21.6
click at [438, 198] on button "Confirm" at bounding box center [415, 197] width 82 height 26
click at [424, 206] on button "Confirm" at bounding box center [415, 197] width 82 height 26
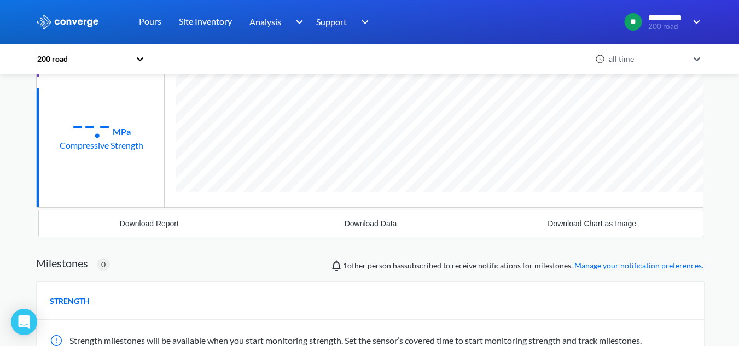
scroll to position [164, 0]
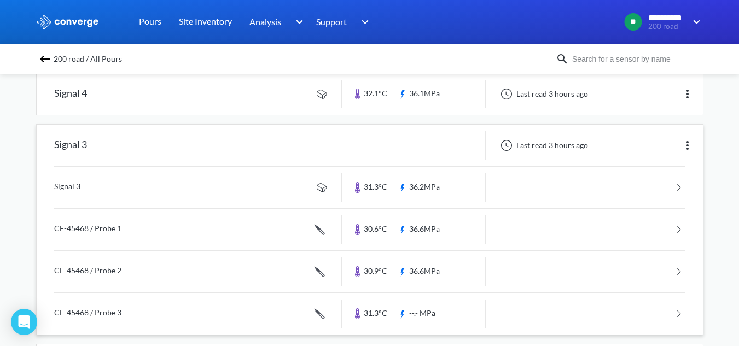
click at [176, 310] on link at bounding box center [369, 314] width 631 height 42
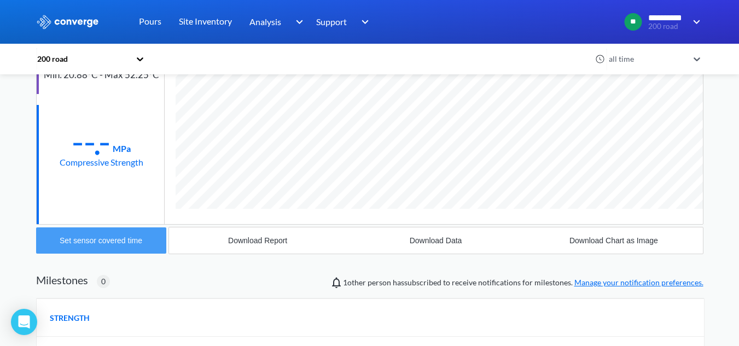
click at [142, 235] on button "Set sensor covered time" at bounding box center [101, 241] width 130 height 26
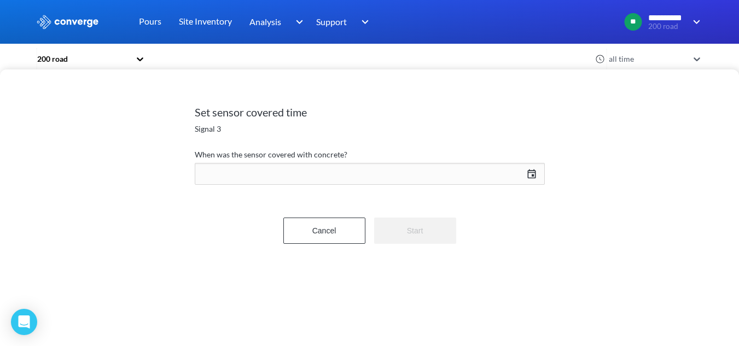
click at [340, 170] on div "[DATE] Press the down arrow key to interact with the calendar and select a date…" at bounding box center [370, 174] width 350 height 26
click at [421, 218] on div "[DATE]" at bounding box center [470, 212] width 123 height 48
click at [415, 211] on icon "Move backward to switch to the previous month." at bounding box center [420, 206] width 10 height 10
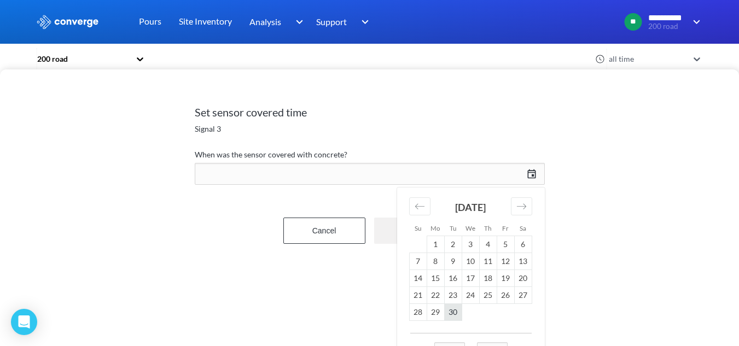
click at [456, 312] on td "30" at bounding box center [453, 312] width 18 height 17
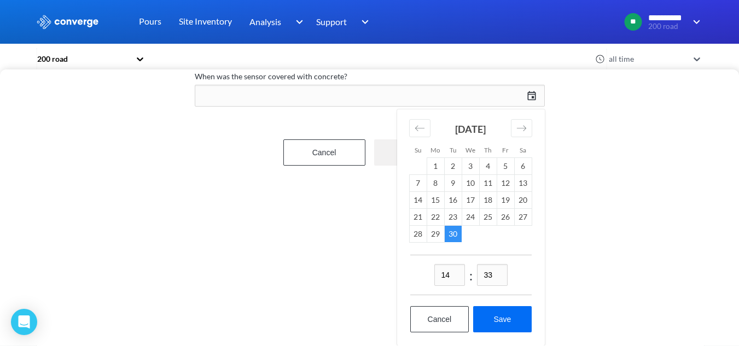
drag, startPoint x: 456, startPoint y: 273, endPoint x: 433, endPoint y: 276, distance: 22.8
click at [433, 276] on div "14 : 33" at bounding box center [470, 275] width 121 height 40
type input "03"
drag, startPoint x: 494, startPoint y: 273, endPoint x: 450, endPoint y: 289, distance: 46.6
click at [450, 289] on div "03 : 33 Cancel Save" at bounding box center [471, 300] width 148 height 91
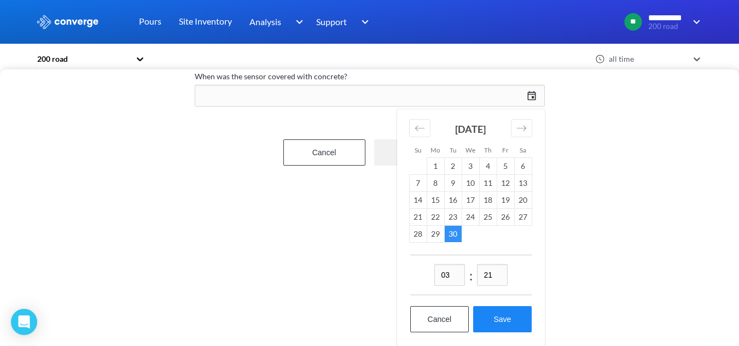
type input "21"
click at [494, 309] on button "Save" at bounding box center [502, 319] width 58 height 26
type input "03:21[DATE]"
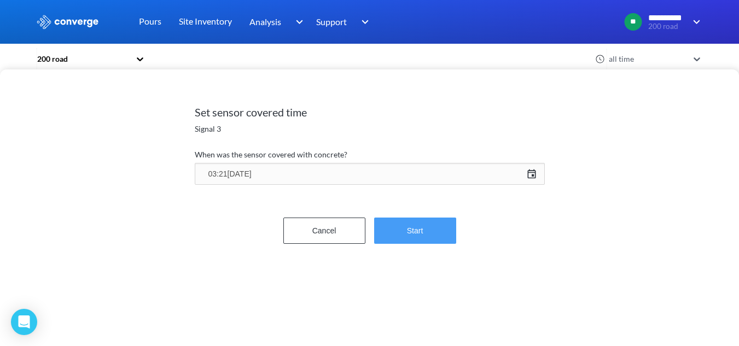
click at [431, 243] on button "Start" at bounding box center [415, 231] width 82 height 26
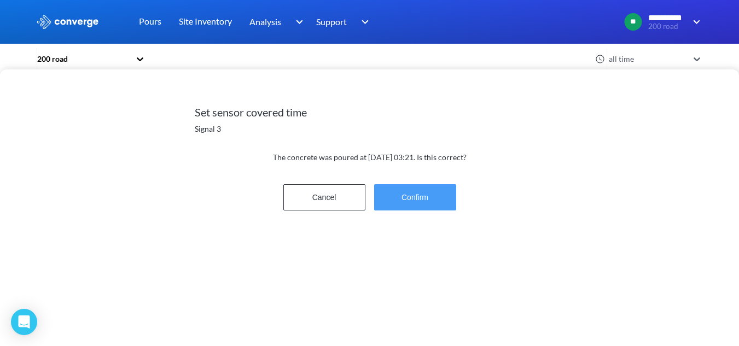
click at [413, 200] on button "Confirm" at bounding box center [415, 197] width 82 height 26
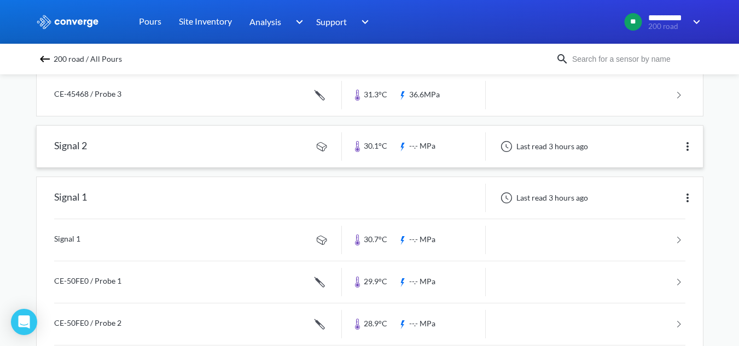
click at [253, 149] on link at bounding box center [370, 147] width 666 height 42
click at [182, 159] on link at bounding box center [370, 147] width 666 height 42
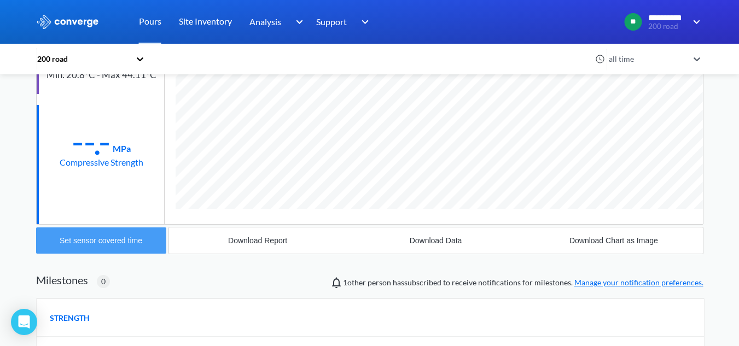
click at [145, 243] on button "Set sensor covered time" at bounding box center [101, 241] width 130 height 26
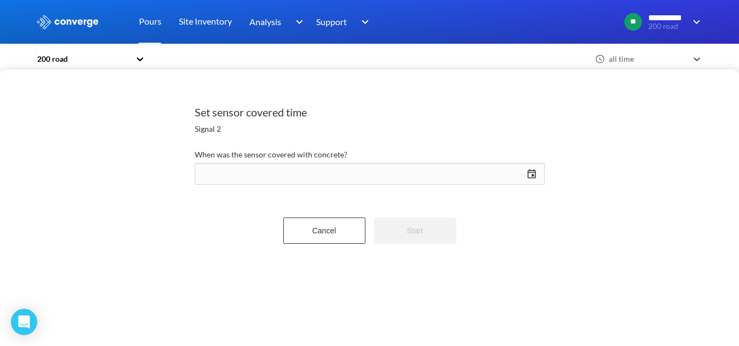
click at [287, 174] on div "[DATE] Press the down arrow key to interact with the calendar and select a date…" at bounding box center [370, 174] width 350 height 26
click at [425, 207] on icon "Move backward to switch to the previous month." at bounding box center [420, 206] width 10 height 10
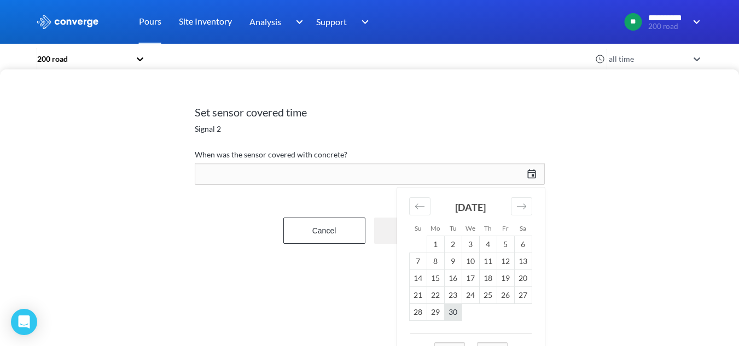
click at [453, 312] on td "30" at bounding box center [453, 312] width 18 height 17
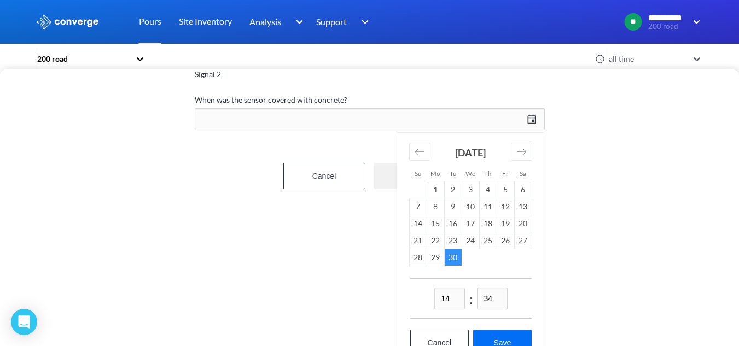
drag, startPoint x: 452, startPoint y: 301, endPoint x: 414, endPoint y: 298, distance: 37.9
click at [414, 298] on div "14 : 34" at bounding box center [470, 299] width 121 height 40
type input "03"
drag, startPoint x: 508, startPoint y: 301, endPoint x: 501, endPoint y: 302, distance: 7.2
click at [501, 302] on div "03 : 34" at bounding box center [470, 299] width 121 height 40
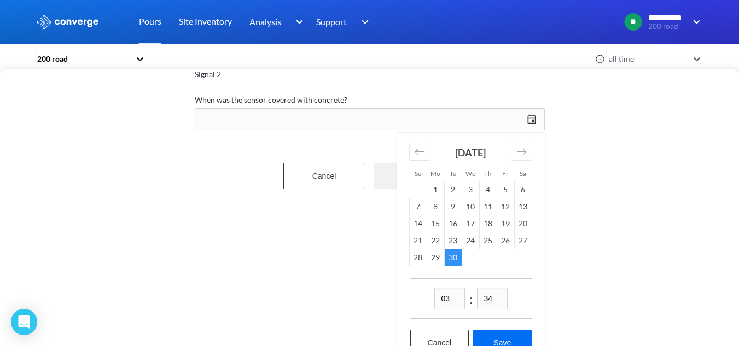
drag, startPoint x: 499, startPoint y: 302, endPoint x: 458, endPoint y: 313, distance: 42.5
click at [460, 313] on div "03 : 34" at bounding box center [470, 299] width 121 height 40
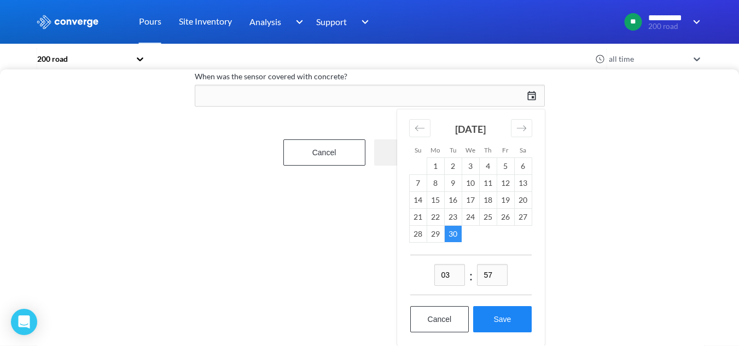
type input "57"
click at [484, 309] on button "Save" at bounding box center [502, 319] width 58 height 26
type input "03:57[DATE]"
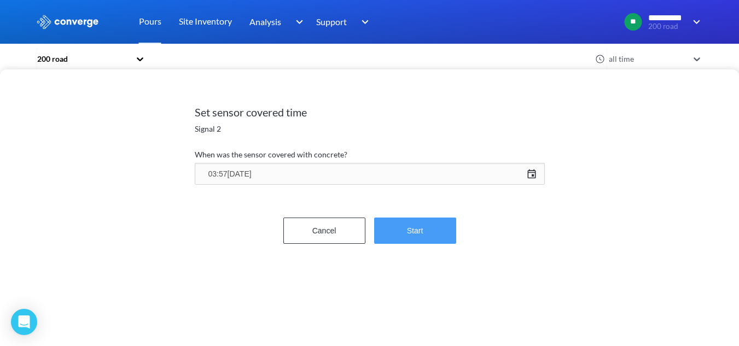
click at [435, 233] on button "Start" at bounding box center [415, 231] width 82 height 26
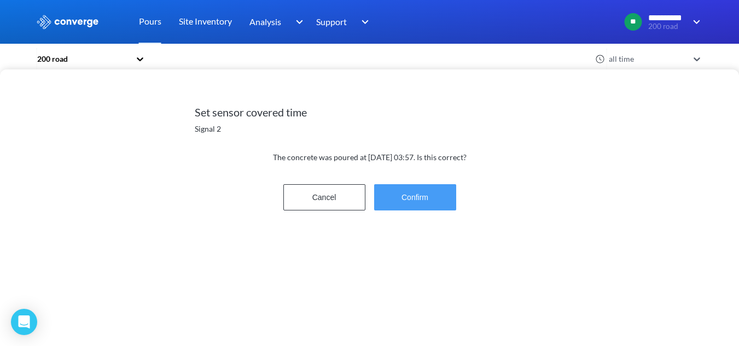
click at [431, 200] on button "Confirm" at bounding box center [415, 197] width 82 height 26
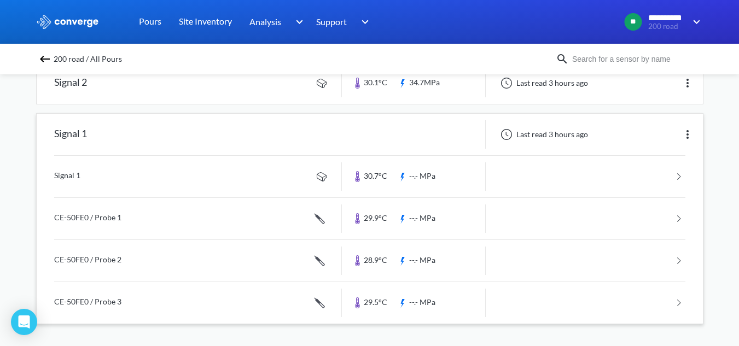
click at [135, 173] on link at bounding box center [369, 177] width 631 height 42
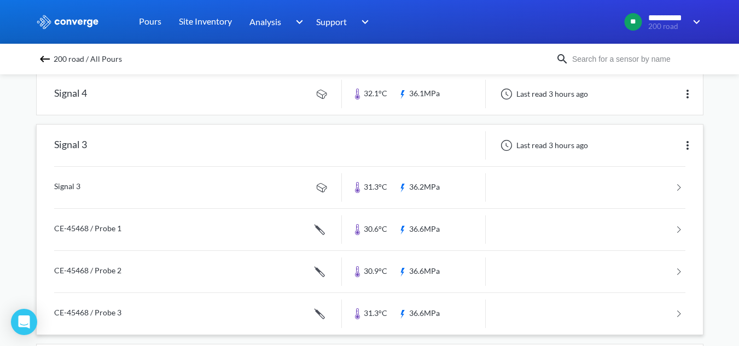
click at [123, 234] on link at bounding box center [369, 230] width 631 height 42
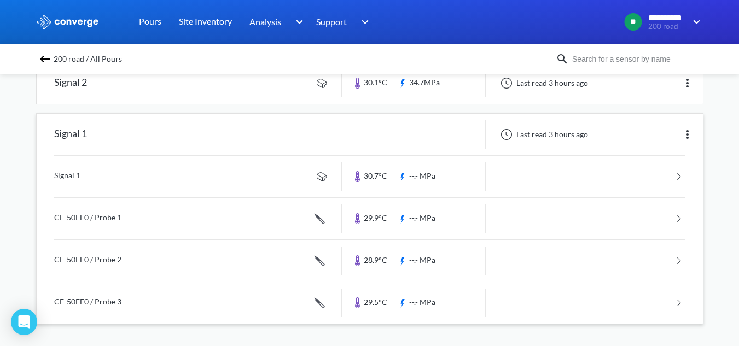
click at [148, 206] on link at bounding box center [369, 219] width 631 height 42
click at [118, 230] on link at bounding box center [369, 219] width 631 height 42
click at [109, 257] on link at bounding box center [369, 261] width 631 height 42
click at [144, 294] on link at bounding box center [369, 303] width 631 height 42
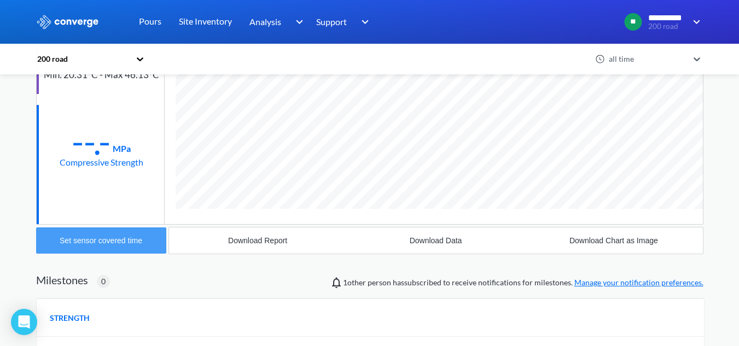
click at [145, 245] on button "Set sensor covered time" at bounding box center [101, 241] width 130 height 26
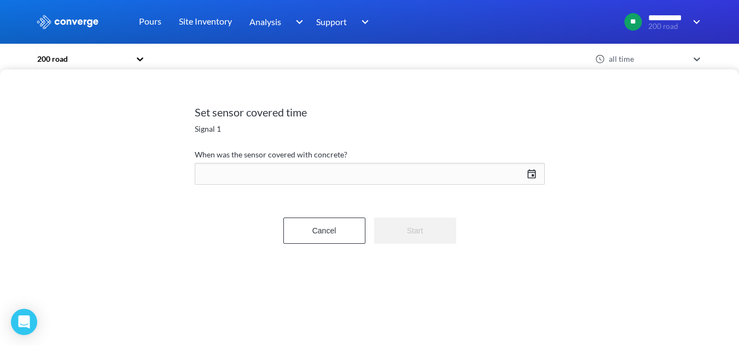
click at [271, 178] on div "[DATE] Press the down arrow key to interact with the calendar and select a date…" at bounding box center [370, 174] width 350 height 26
click at [409, 206] on div "Move backward to switch to the previous month." at bounding box center [419, 207] width 21 height 18
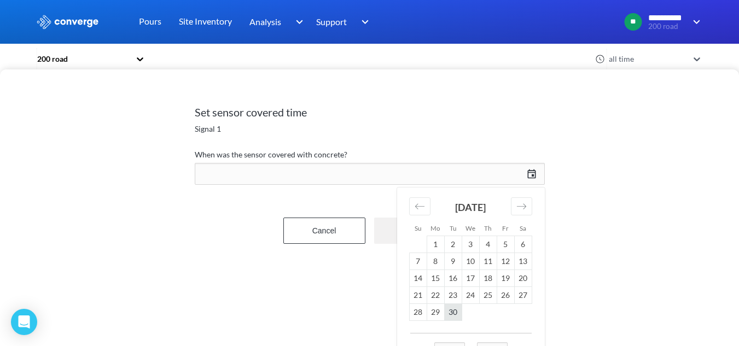
click at [457, 312] on td "30" at bounding box center [453, 312] width 18 height 17
click at [451, 308] on td "30" at bounding box center [453, 312] width 18 height 17
click at [328, 280] on div "Set sensor covered time Signal 1 When was the sensor covered with concrete? [DA…" at bounding box center [369, 207] width 739 height 277
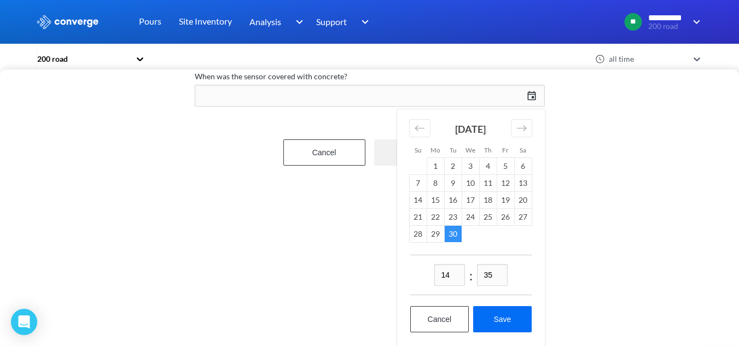
drag, startPoint x: 460, startPoint y: 267, endPoint x: 428, endPoint y: 270, distance: 31.9
click at [428, 270] on div "14 : 35" at bounding box center [470, 275] width 121 height 40
drag, startPoint x: 453, startPoint y: 274, endPoint x: 421, endPoint y: 285, distance: 33.6
click at [421, 285] on div "01 : 35" at bounding box center [470, 275] width 121 height 40
type input "02"
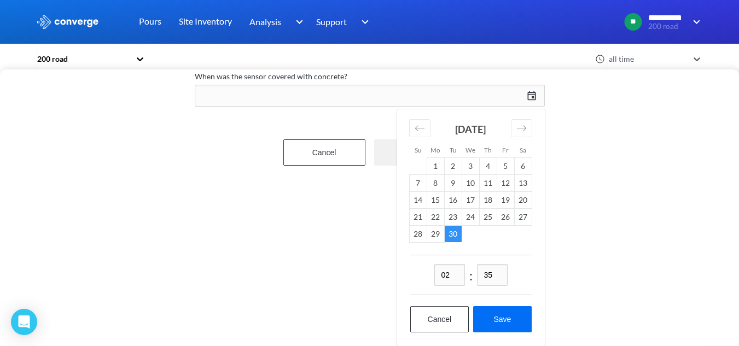
click at [499, 271] on input "35" at bounding box center [492, 275] width 31 height 22
drag, startPoint x: 498, startPoint y: 264, endPoint x: 483, endPoint y: 270, distance: 16.2
click at [483, 270] on input "35" at bounding box center [492, 275] width 31 height 22
type input "00"
click at [500, 311] on button "Save" at bounding box center [502, 319] width 58 height 26
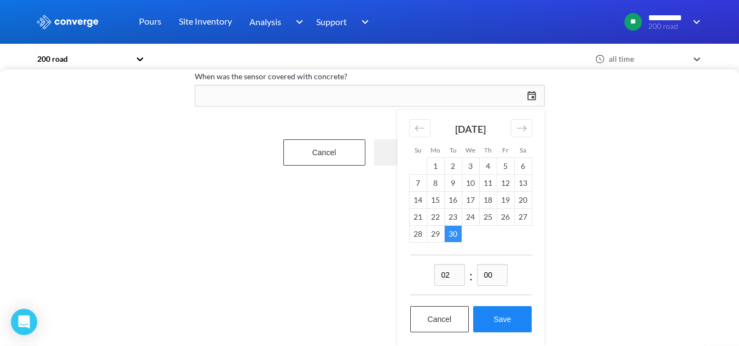
type input "02:00[DATE]"
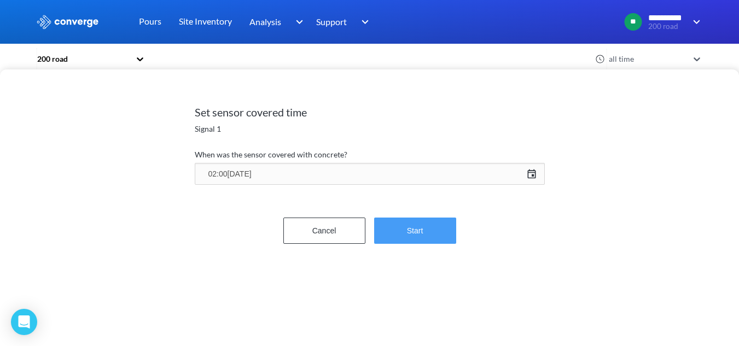
click at [438, 239] on button "Start" at bounding box center [415, 231] width 82 height 26
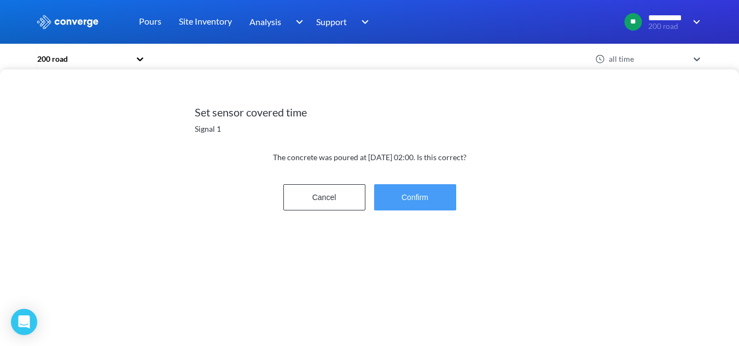
click at [446, 206] on button "Confirm" at bounding box center [415, 197] width 82 height 26
click at [416, 201] on button "Confirm" at bounding box center [415, 197] width 82 height 26
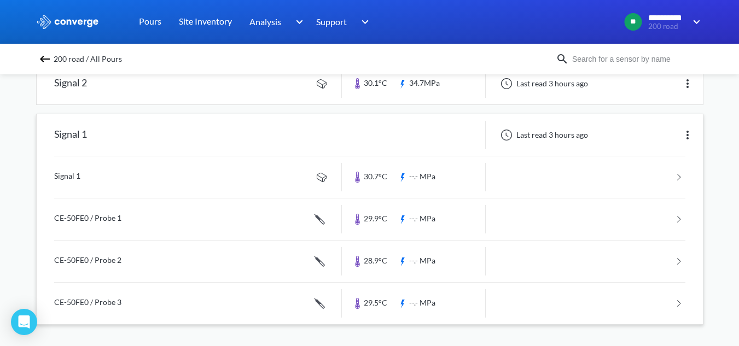
scroll to position [392, 0]
click at [248, 311] on link at bounding box center [369, 303] width 631 height 42
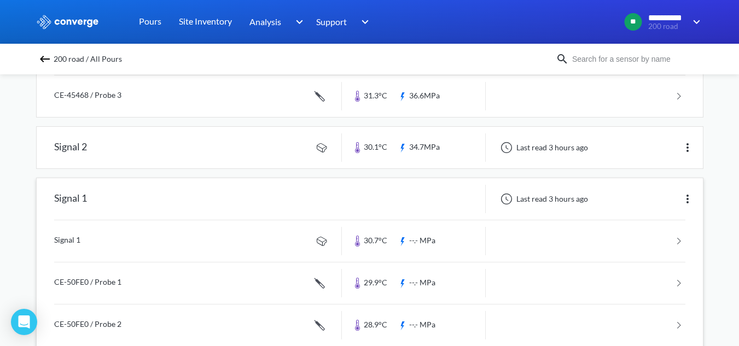
scroll to position [392, 0]
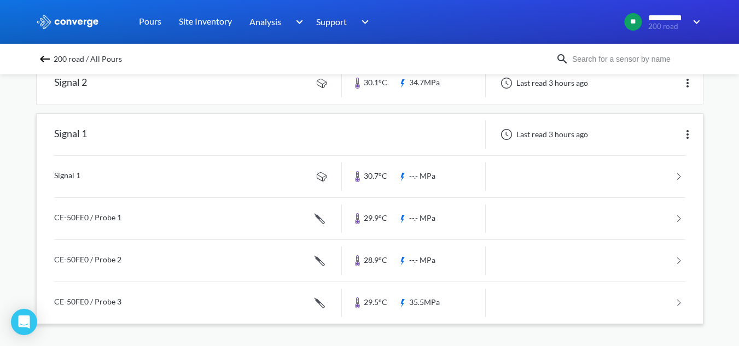
click at [239, 274] on link at bounding box center [369, 261] width 631 height 42
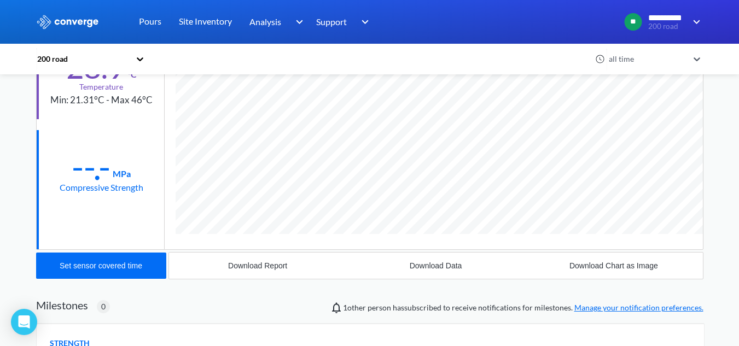
scroll to position [164, 0]
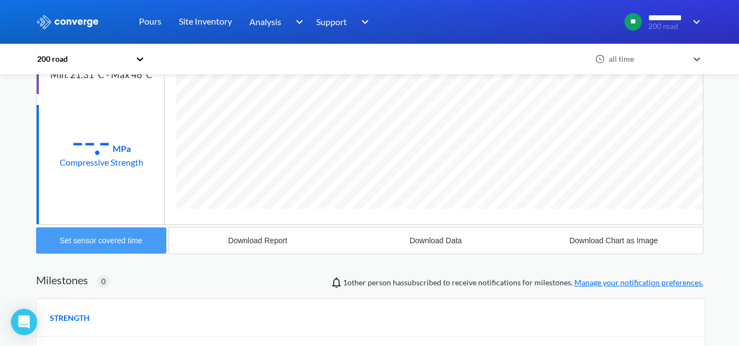
click at [125, 247] on button "Set sensor covered time" at bounding box center [101, 241] width 130 height 26
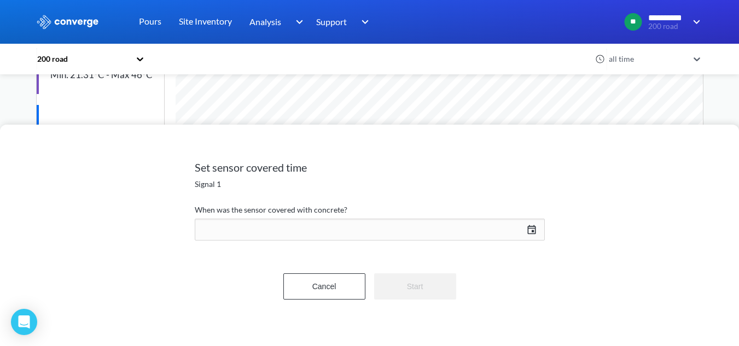
scroll to position [599, 668]
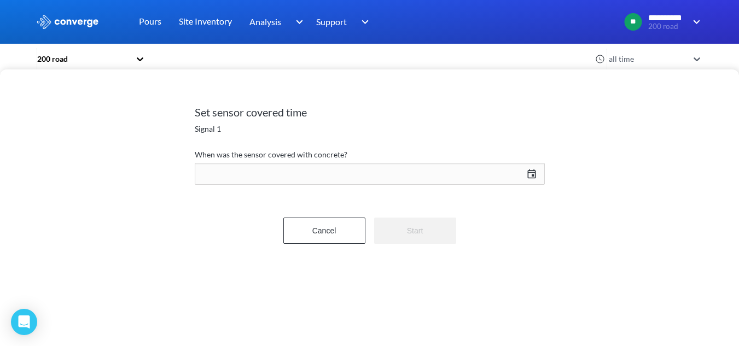
click at [279, 170] on div "[DATE] Press the down arrow key to interact with the calendar and select a date…" at bounding box center [370, 174] width 350 height 26
click at [420, 205] on icon "Move backward to switch to the previous month." at bounding box center [420, 206] width 10 height 10
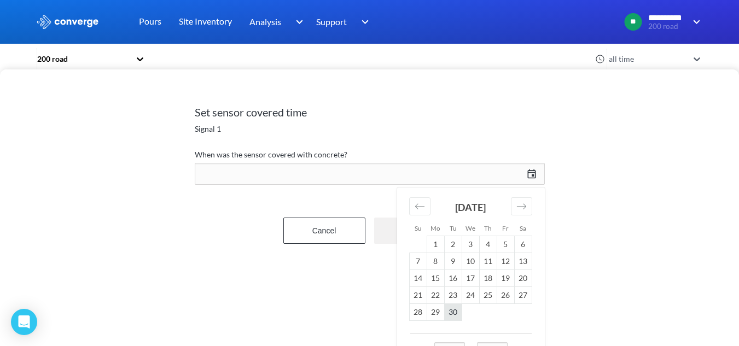
click at [456, 315] on td "30" at bounding box center [453, 312] width 18 height 17
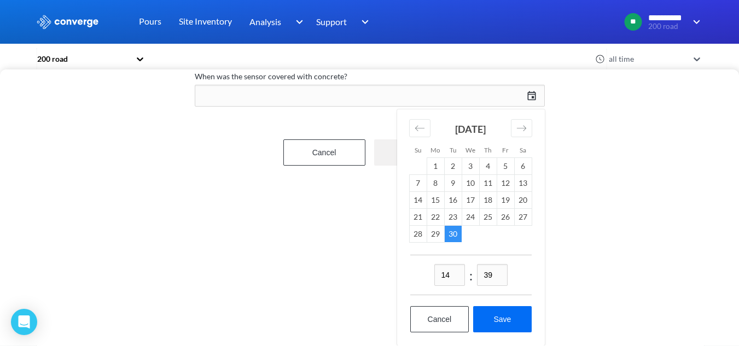
scroll to position [86, 0]
drag, startPoint x: 457, startPoint y: 274, endPoint x: 433, endPoint y: 277, distance: 24.2
click at [433, 277] on div "14 : 39" at bounding box center [470, 275] width 121 height 40
type input "02"
click at [507, 273] on input "39" at bounding box center [492, 275] width 31 height 22
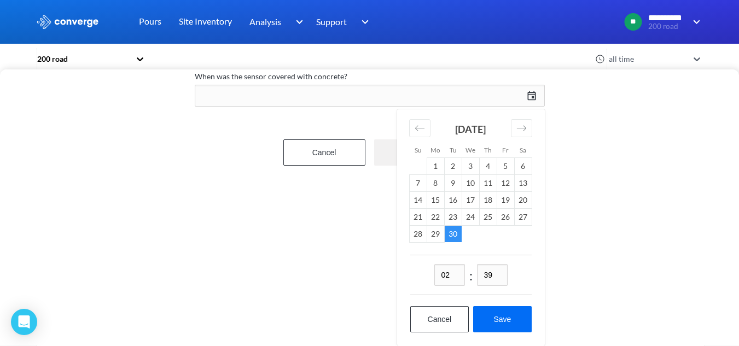
drag, startPoint x: 504, startPoint y: 272, endPoint x: 468, endPoint y: 274, distance: 35.6
click at [468, 274] on div "02 : 39" at bounding box center [470, 275] width 121 height 40
type input "00"
click at [501, 308] on button "Save" at bounding box center [502, 319] width 58 height 26
type input "02:00[DATE]"
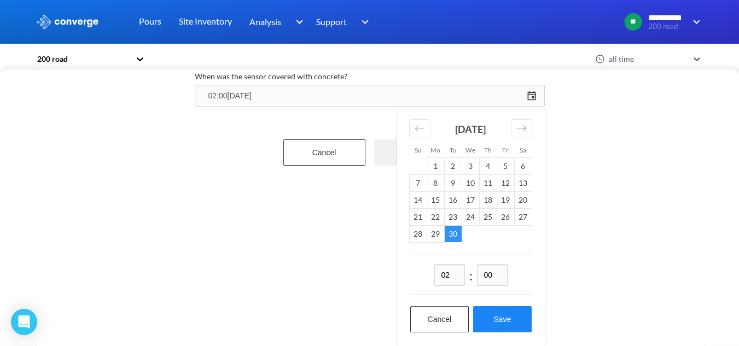
scroll to position [0, 0]
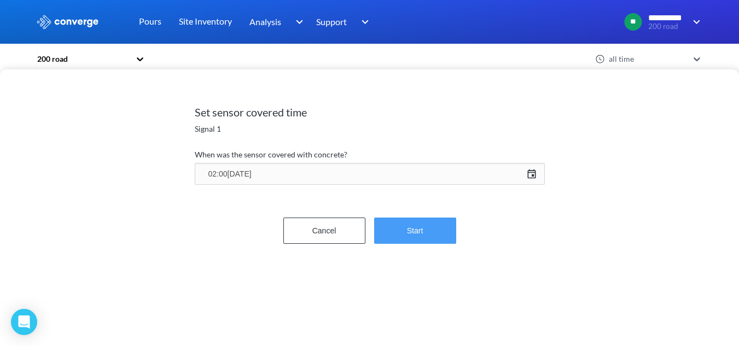
click at [451, 230] on button "Start" at bounding box center [415, 231] width 82 height 26
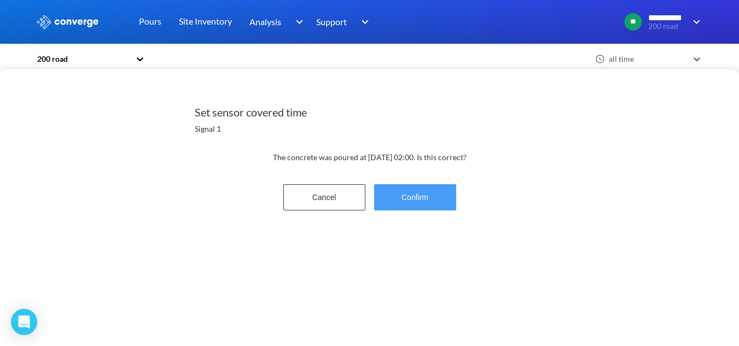
click at [439, 190] on button "Confirm" at bounding box center [415, 197] width 82 height 26
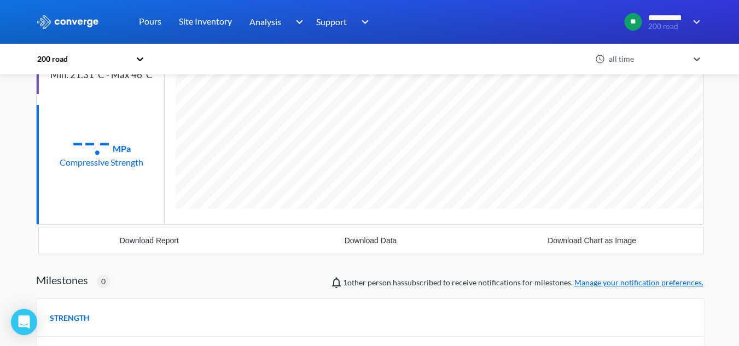
scroll to position [599, 668]
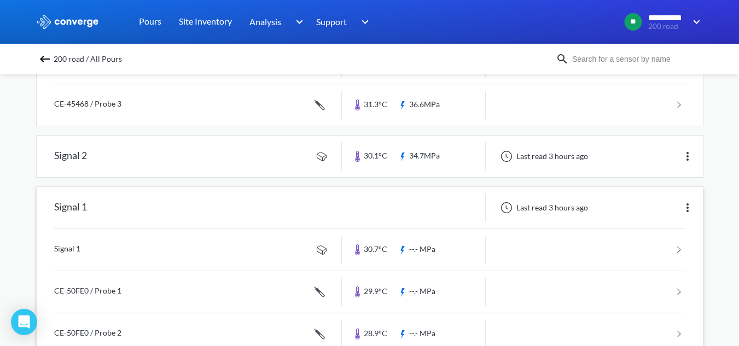
scroll to position [392, 0]
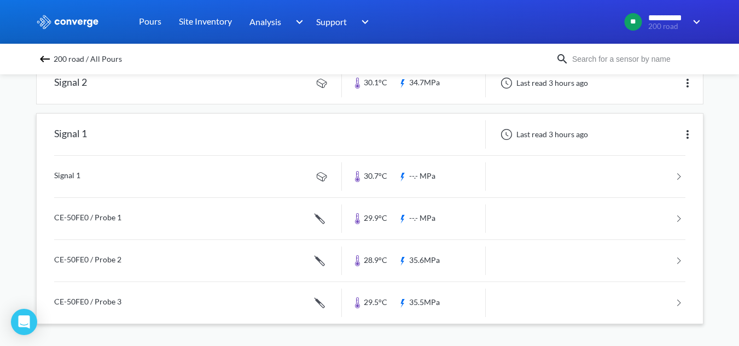
click at [300, 225] on link at bounding box center [369, 219] width 631 height 42
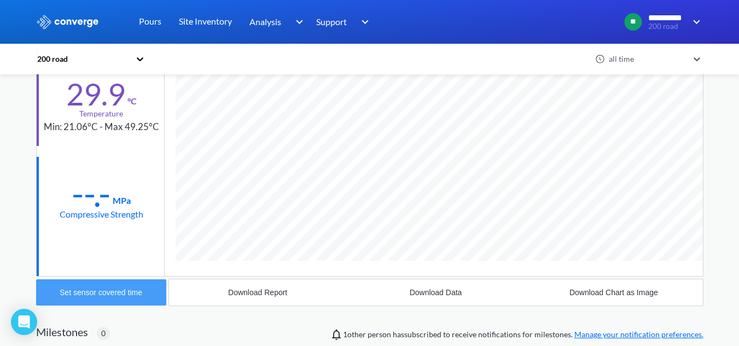
click at [138, 298] on button "Set sensor covered time" at bounding box center [101, 293] width 130 height 26
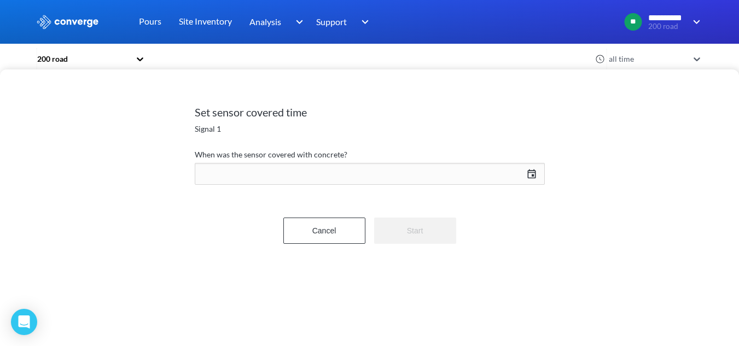
click at [317, 173] on div "[DATE] Press the down arrow key to interact with the calendar and select a date…" at bounding box center [370, 174] width 350 height 26
click at [420, 208] on icon "Move backward to switch to the previous month." at bounding box center [420, 206] width 10 height 10
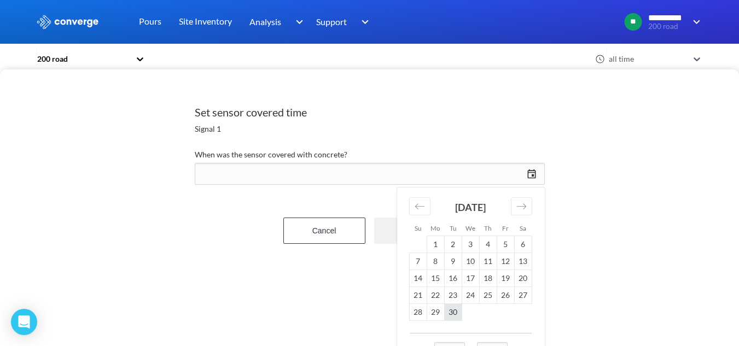
click at [458, 314] on td "30" at bounding box center [453, 312] width 18 height 17
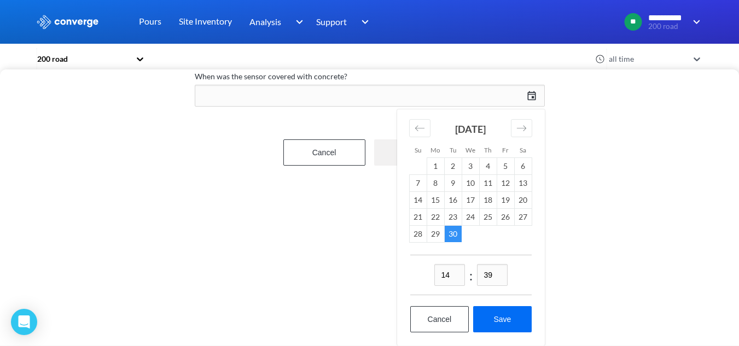
drag, startPoint x: 458, startPoint y: 271, endPoint x: 422, endPoint y: 270, distance: 36.1
click at [422, 270] on div "14 : 39" at bounding box center [470, 275] width 121 height 40
type input "02"
click at [507, 273] on div "02 : 39" at bounding box center [470, 275] width 121 height 40
drag, startPoint x: 501, startPoint y: 268, endPoint x: 443, endPoint y: 282, distance: 59.7
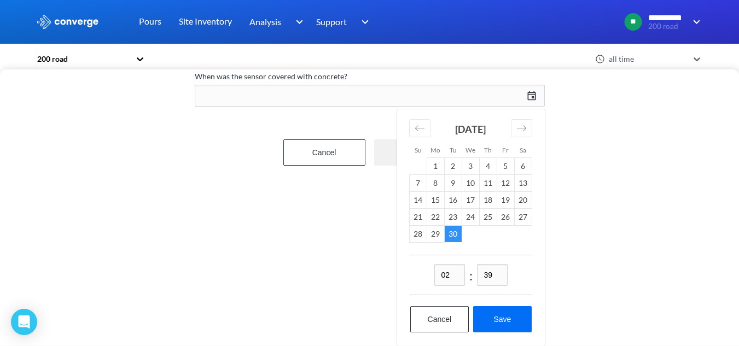
click at [444, 280] on div "02 : 39" at bounding box center [470, 275] width 121 height 40
type input "00"
click at [503, 317] on button "Save" at bounding box center [502, 319] width 58 height 26
type input "02:00[DATE]"
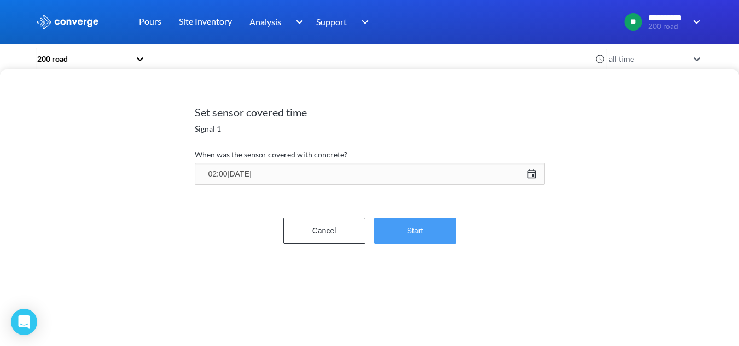
click at [450, 244] on button "Start" at bounding box center [415, 231] width 82 height 26
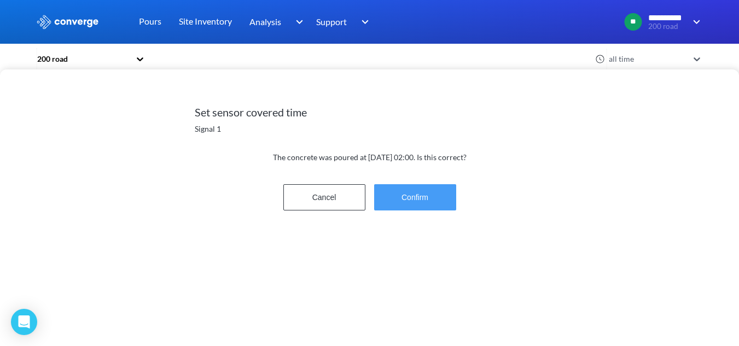
click at [432, 193] on button "Confirm" at bounding box center [415, 197] width 82 height 26
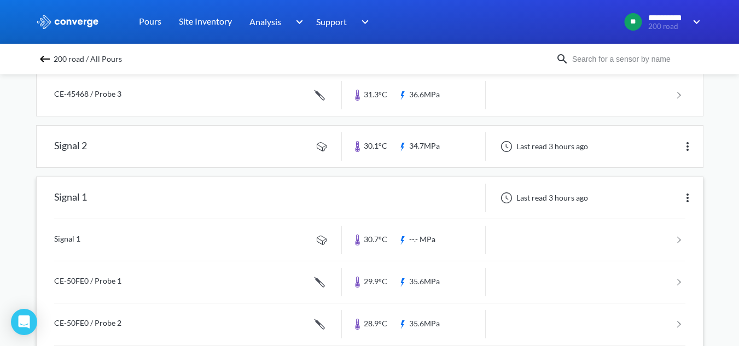
click at [247, 240] on link at bounding box center [369, 240] width 631 height 42
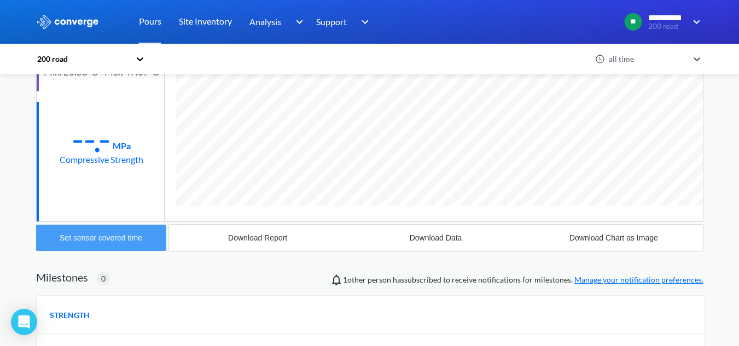
click at [115, 237] on div "Set sensor covered time" at bounding box center [101, 238] width 83 height 9
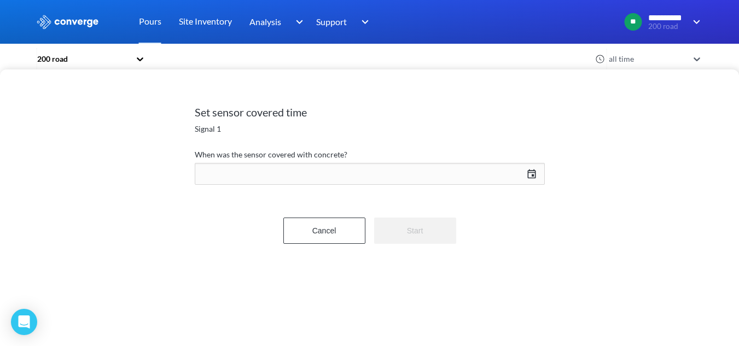
click at [323, 175] on div "[DATE] Press the down arrow key to interact with the calendar and select a date…" at bounding box center [370, 174] width 350 height 26
click at [425, 205] on icon "Move backward to switch to the previous month." at bounding box center [420, 206] width 10 height 10
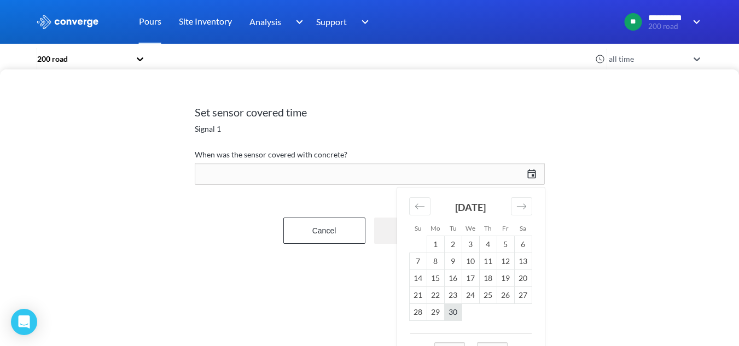
click at [458, 316] on td "30" at bounding box center [453, 312] width 18 height 17
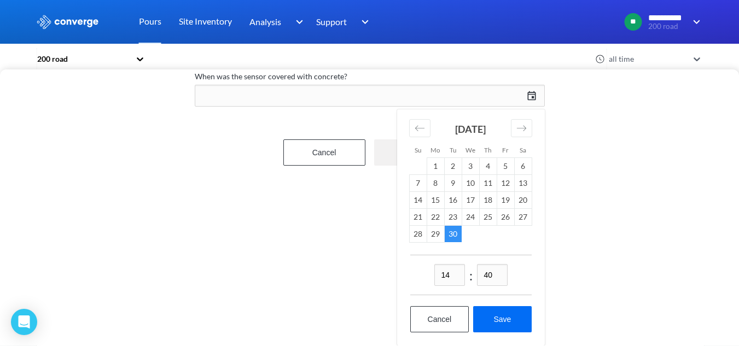
drag, startPoint x: 414, startPoint y: 268, endPoint x: 392, endPoint y: 266, distance: 21.4
click at [392, 266] on div "Set sensor covered time Signal 1 When was the sensor covered with concrete? [DA…" at bounding box center [369, 207] width 739 height 277
type input "02"
drag, startPoint x: 505, startPoint y: 268, endPoint x: 449, endPoint y: 278, distance: 56.7
click at [471, 274] on div "02 : 40" at bounding box center [470, 275] width 121 height 40
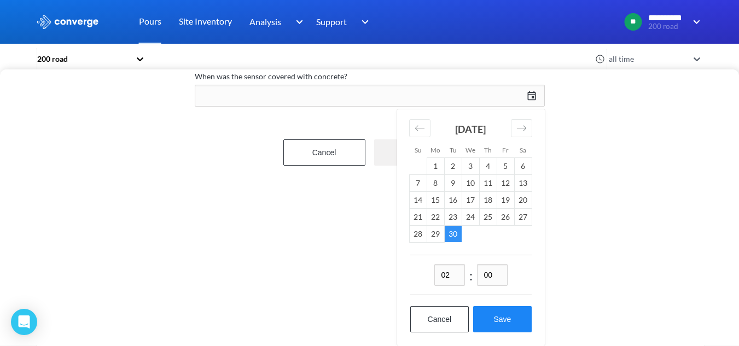
type input "00"
click at [489, 317] on button "Save" at bounding box center [502, 319] width 58 height 26
type input "02:00[DATE]"
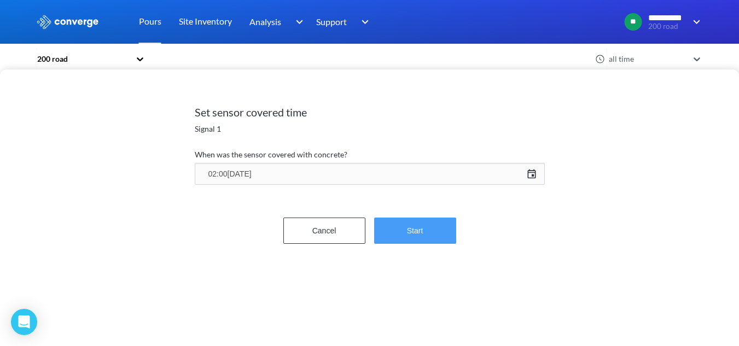
click at [432, 235] on button "Start" at bounding box center [415, 231] width 82 height 26
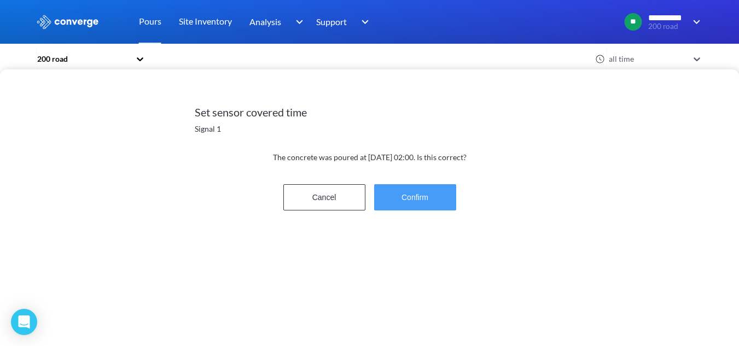
click at [442, 205] on button "Confirm" at bounding box center [415, 197] width 82 height 26
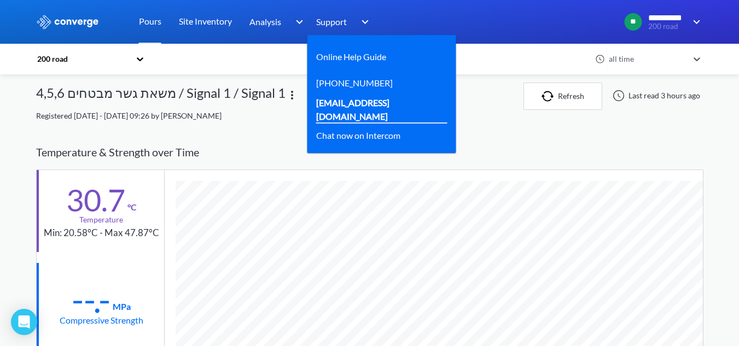
scroll to position [57, 0]
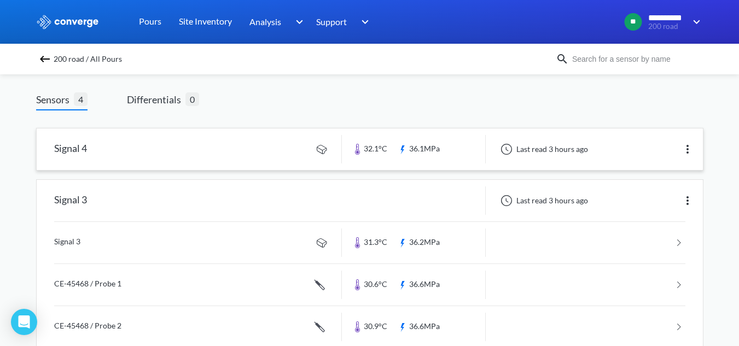
scroll to position [55, 0]
